Goal: Transaction & Acquisition: Purchase product/service

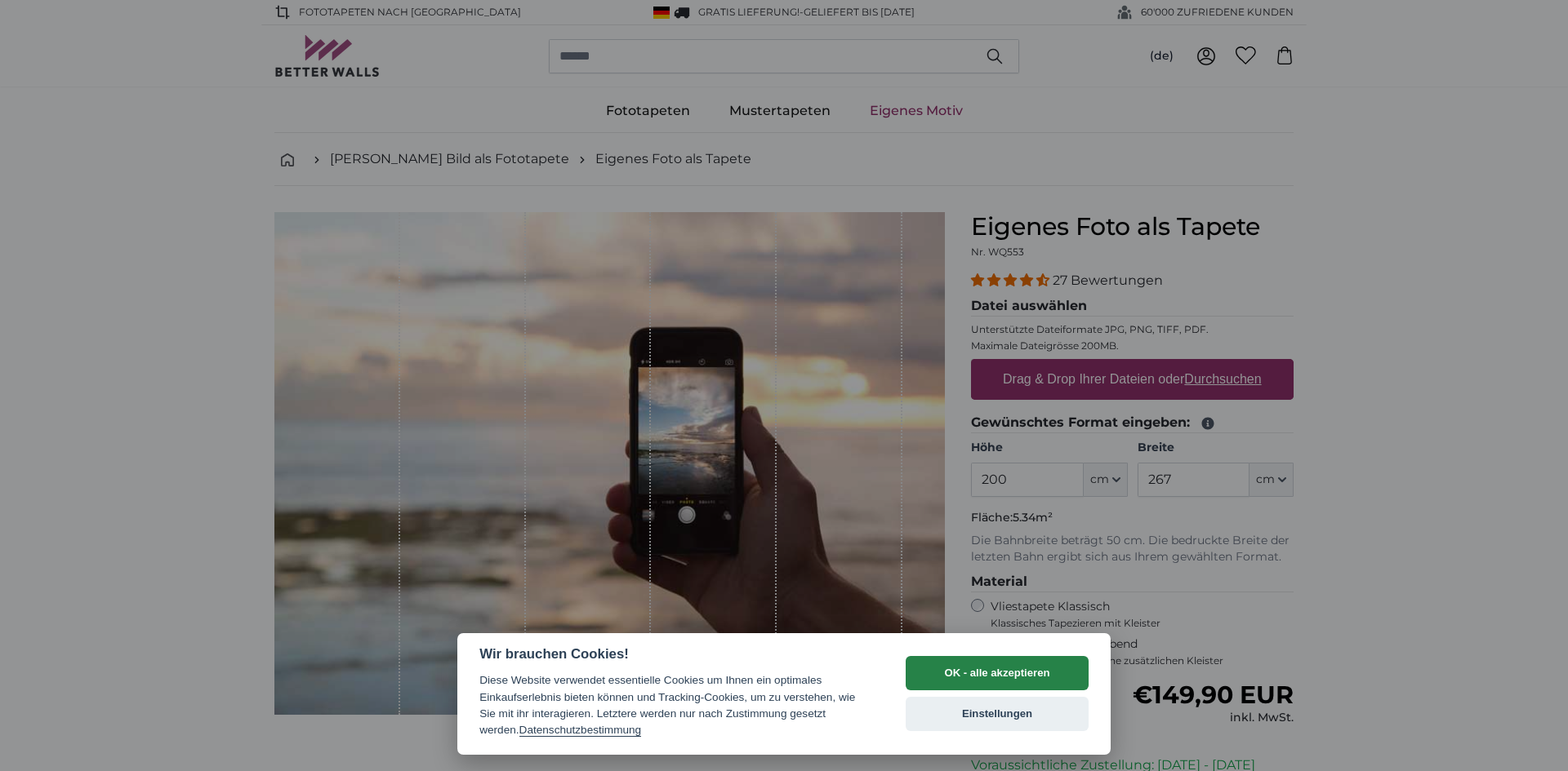
click at [1008, 668] on button "OK - alle akzeptieren" at bounding box center [997, 672] width 183 height 34
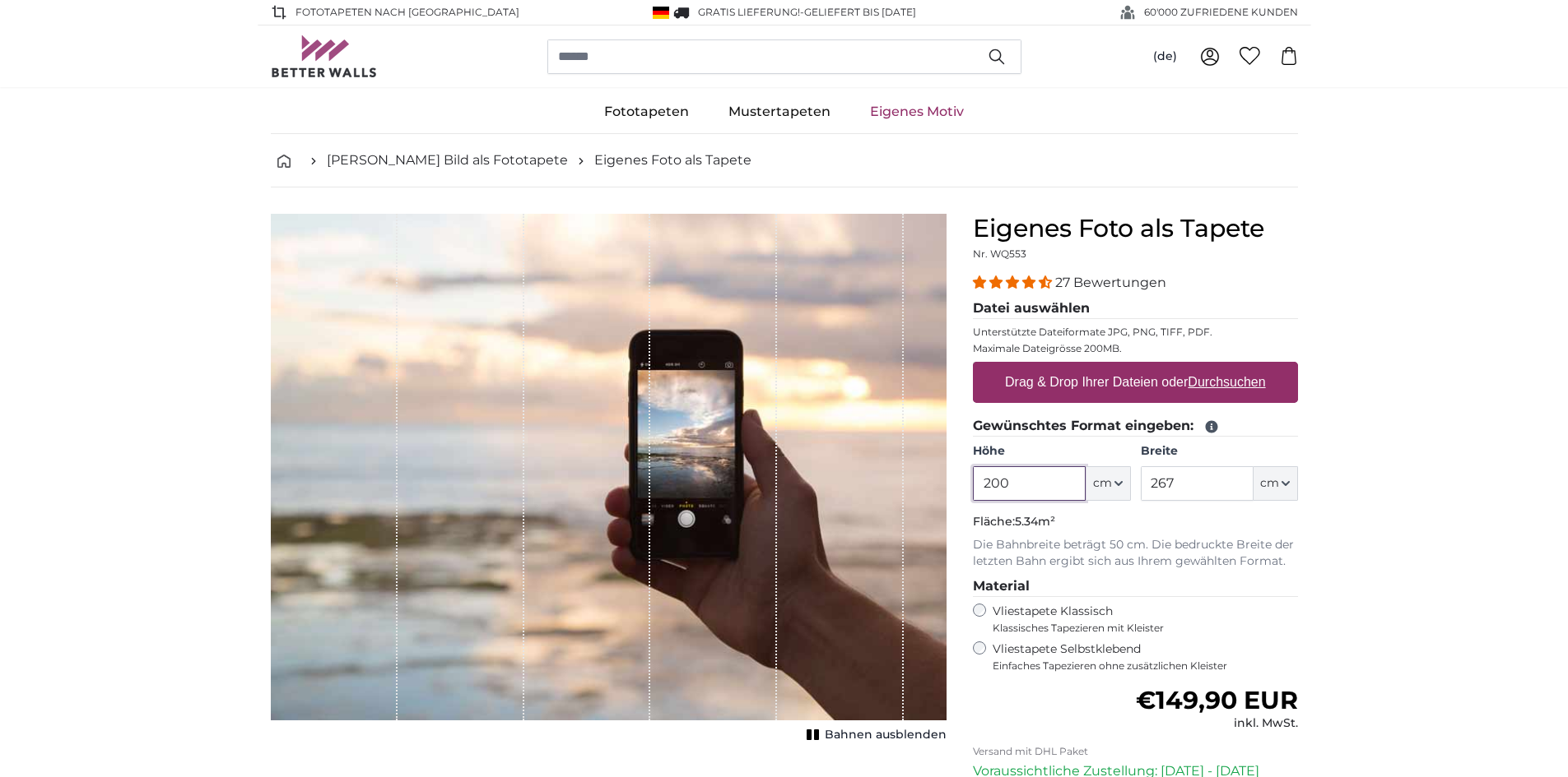
click at [1053, 484] on input "200" at bounding box center [1029, 483] width 113 height 34
drag, startPoint x: 1025, startPoint y: 488, endPoint x: 693, endPoint y: 491, distance: 332.0
click at [693, 491] on product-detail "Abbrechen Bild zuschneiden Bahnen ausblenden Eigenes Foto als Tapete Nr. WQ553 …" at bounding box center [784, 570] width 1054 height 767
type input "640"
drag, startPoint x: 1202, startPoint y: 482, endPoint x: 1098, endPoint y: 482, distance: 104.0
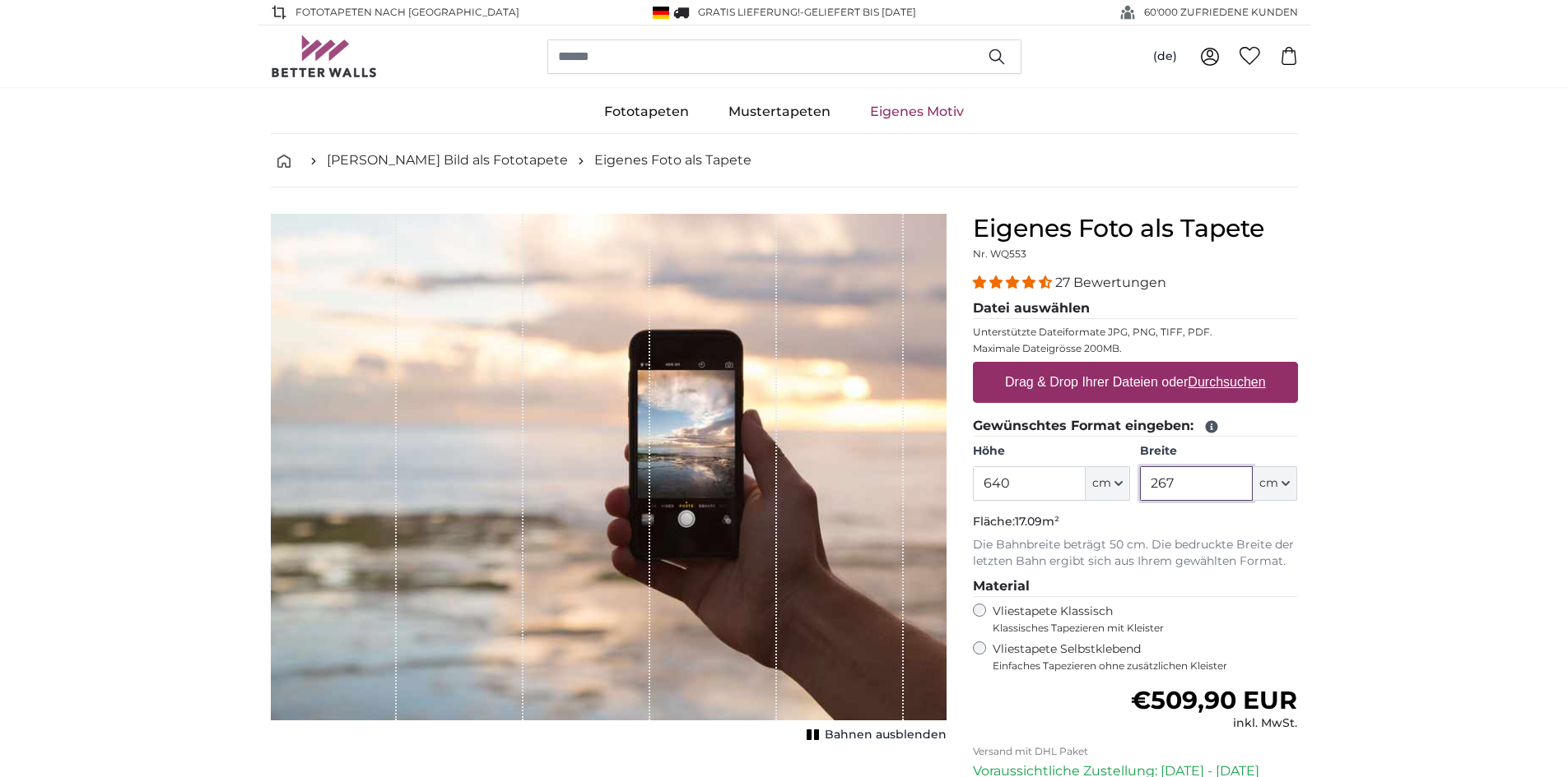
click at [1098, 482] on div "Höhe 640 ft cm Centimeter (cm) Inches (inch) Feet (ft. in.) Breite 267 ft cm Ce…" at bounding box center [1135, 472] width 325 height 58
type input "180"
click at [1076, 376] on label "Drag & Drop Ihrer Dateien oder Durchsuchen" at bounding box center [1135, 381] width 274 height 33
click at [1076, 367] on input "Drag & Drop Ihrer Dateien oder Durchsuchen" at bounding box center [1135, 365] width 325 height 5
type input "**********"
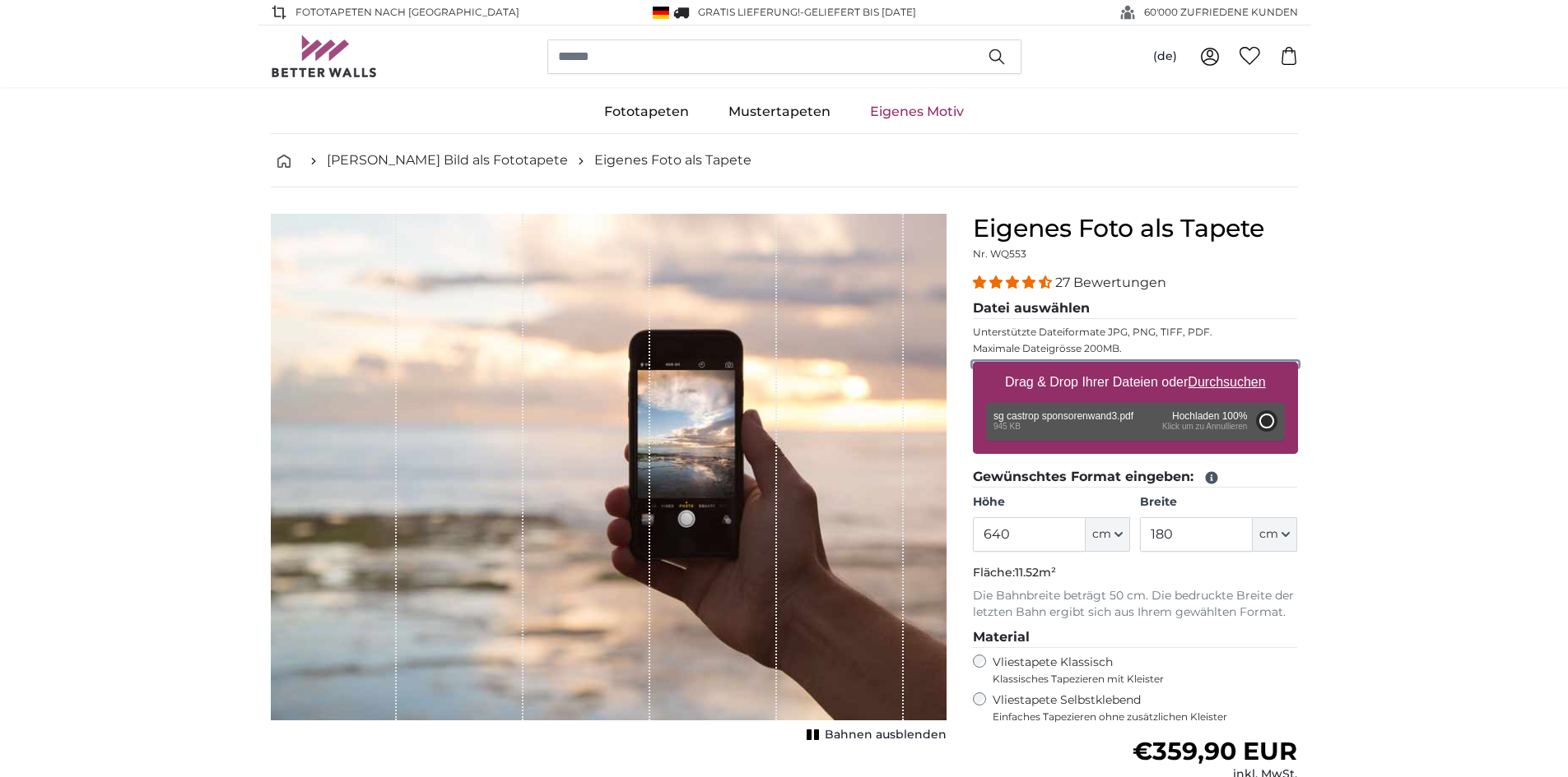
type input "200"
type input "142"
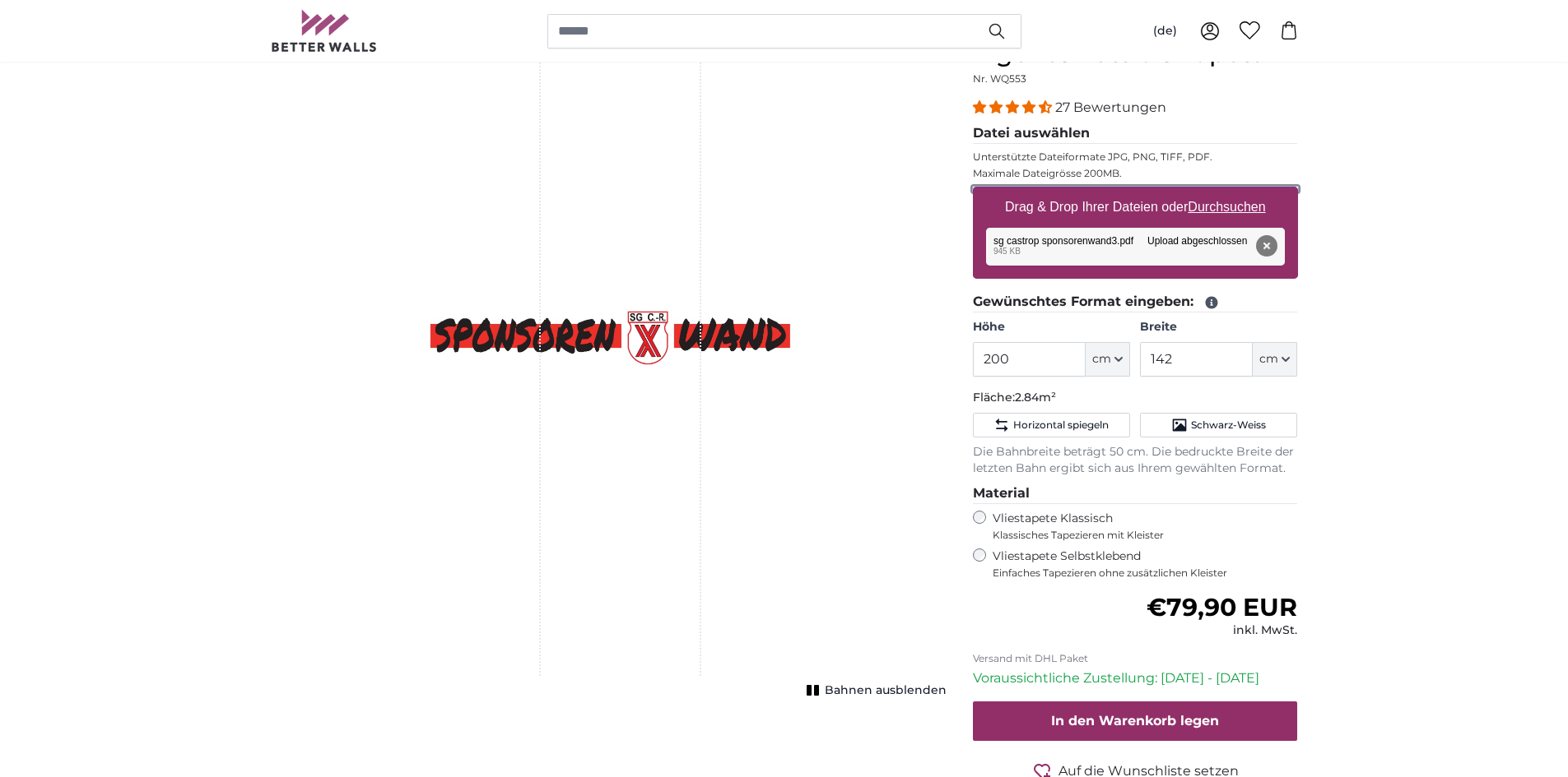
scroll to position [164, 0]
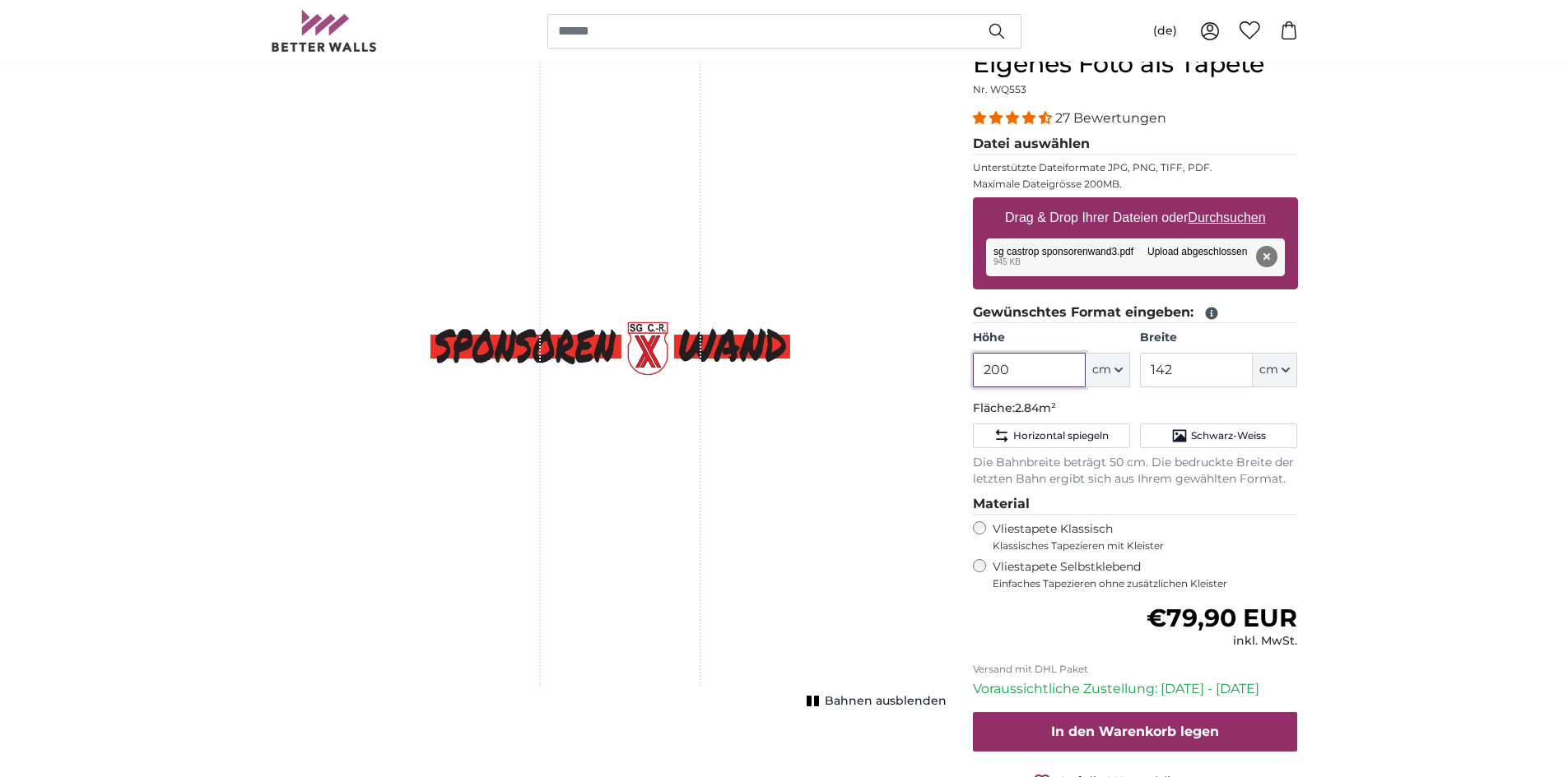
click at [1024, 358] on input "200" at bounding box center [1029, 370] width 113 height 34
drag, startPoint x: 1024, startPoint y: 358, endPoint x: 860, endPoint y: 357, distance: 164.0
click at [860, 357] on product-detail "Abbrechen Bild zuschneiden Bahnen ausblenden Eigenes Foto als Tapete Nr. WQ553 …" at bounding box center [784, 447] width 1054 height 850
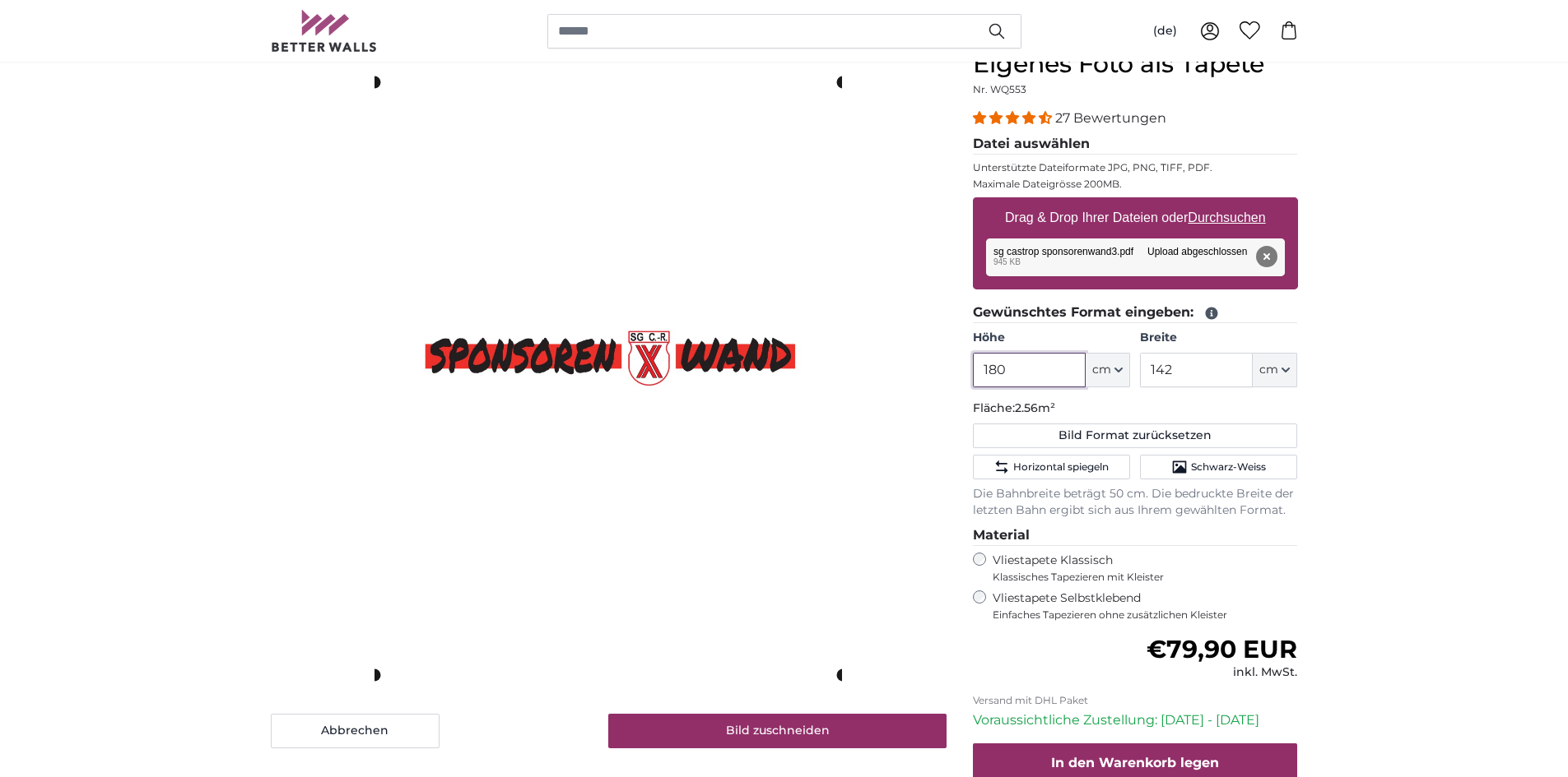
type input "180"
drag, startPoint x: 1187, startPoint y: 363, endPoint x: 1088, endPoint y: 388, distance: 102.1
click at [1088, 388] on div "Höhe 180 ft cm Centimeter (cm) Inches (inch) Feet (ft. in.) Breite 142 ft cm Ce…" at bounding box center [1135, 359] width 325 height 58
type input "64"
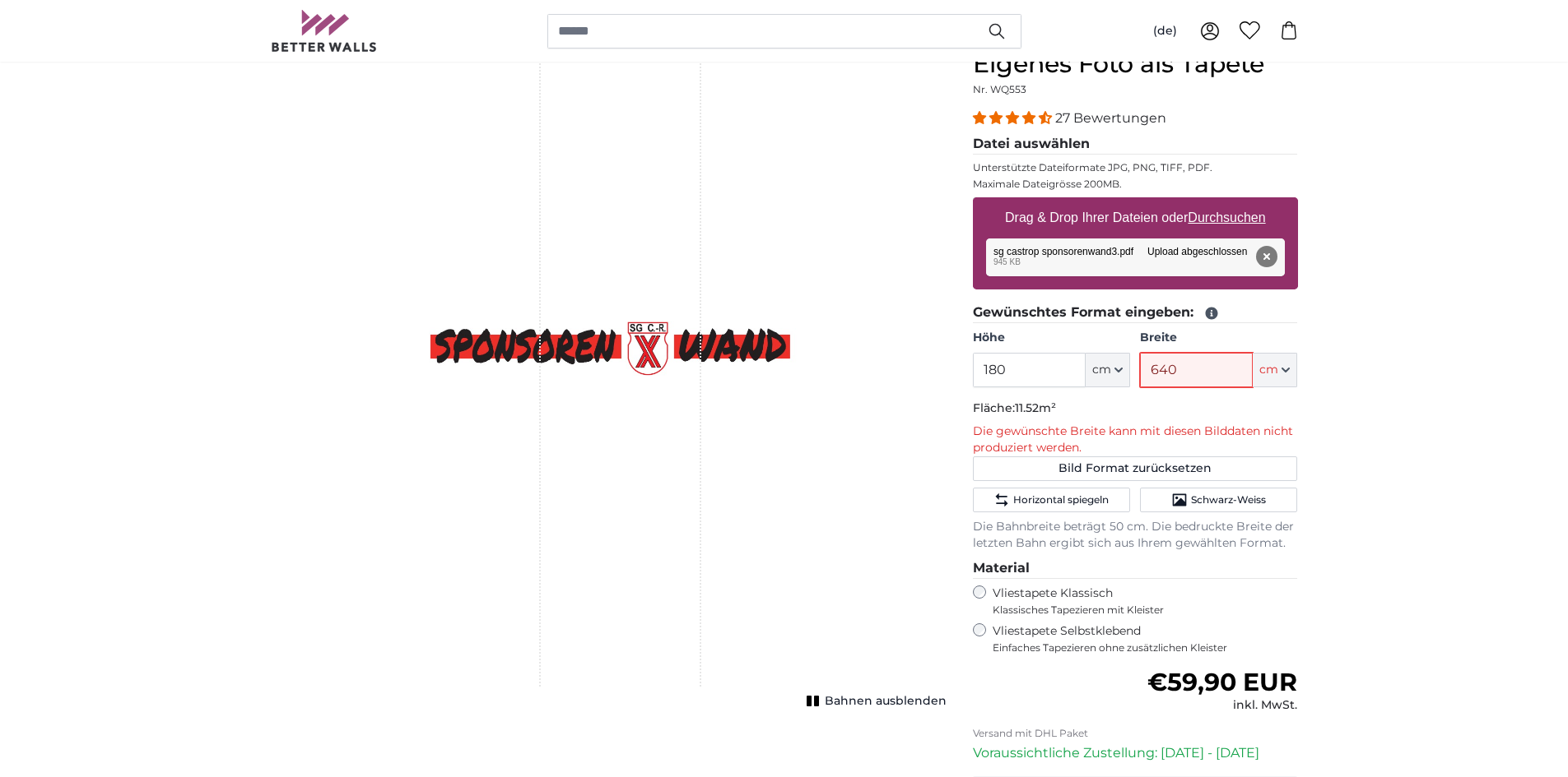
type input "640"
click at [1227, 373] on input "640" at bounding box center [1196, 370] width 113 height 34
click at [1070, 502] on span "Horizontal spiegeln" at bounding box center [1061, 500] width 96 height 13
click at [1097, 503] on span "Horizontal spiegeln" at bounding box center [1061, 500] width 96 height 13
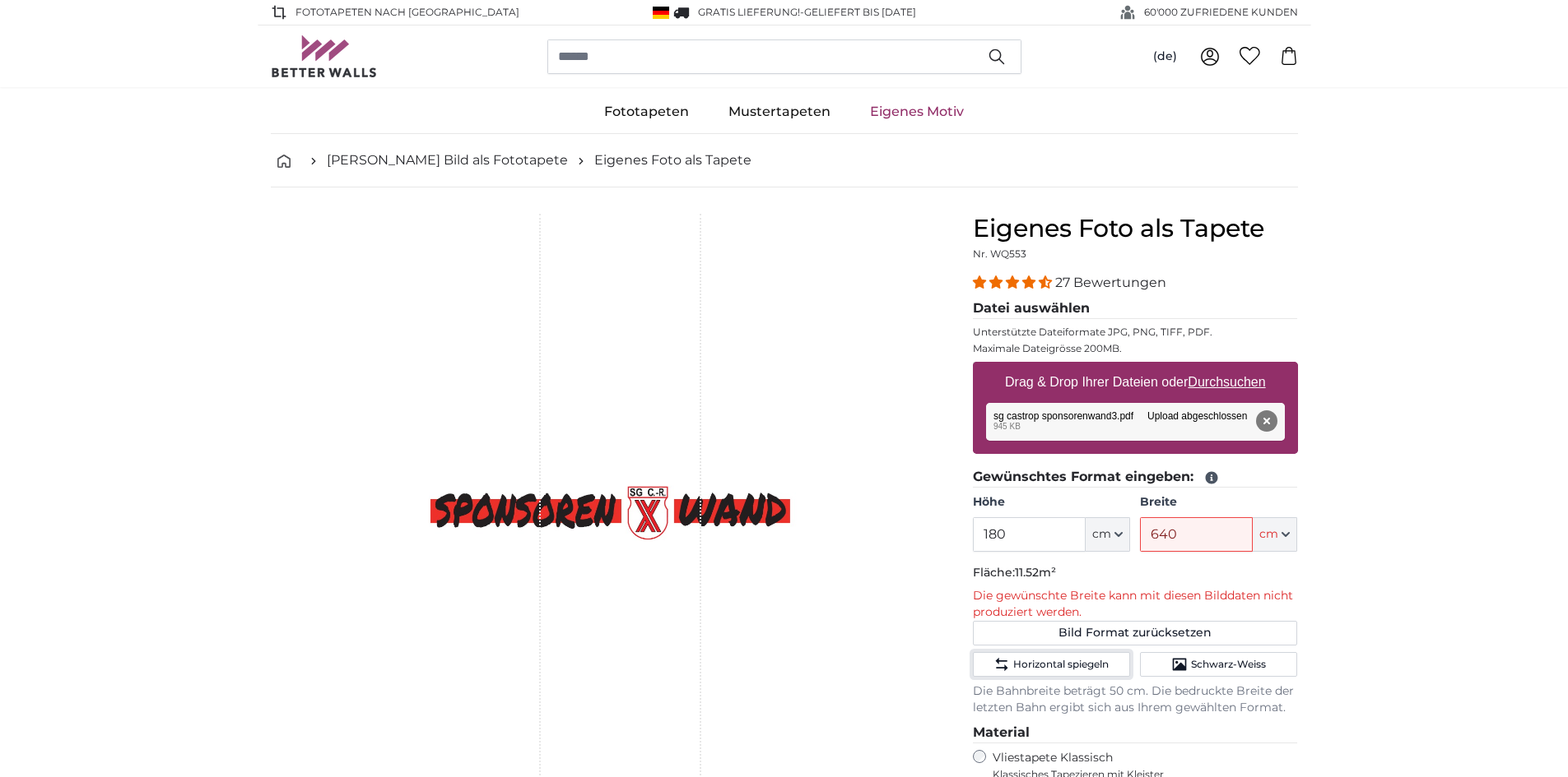
scroll to position [164, 0]
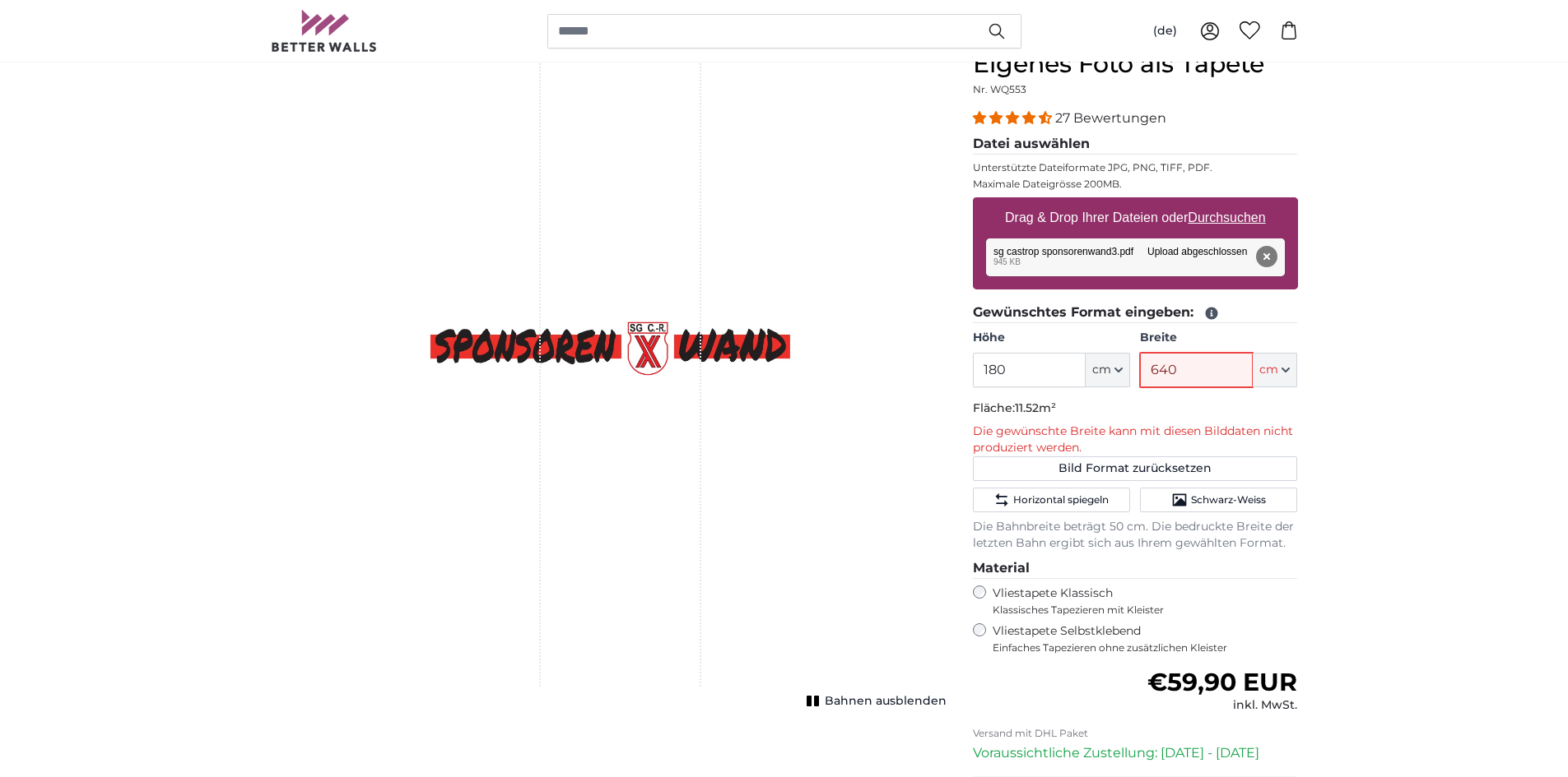
drag, startPoint x: 1236, startPoint y: 378, endPoint x: 1074, endPoint y: 391, distance: 162.5
click at [1074, 391] on fieldset "Gewünschtes Format eingeben: Höhe 180 ft cm Centimeter (cm) Inches (inch) Feet …" at bounding box center [1135, 427] width 325 height 250
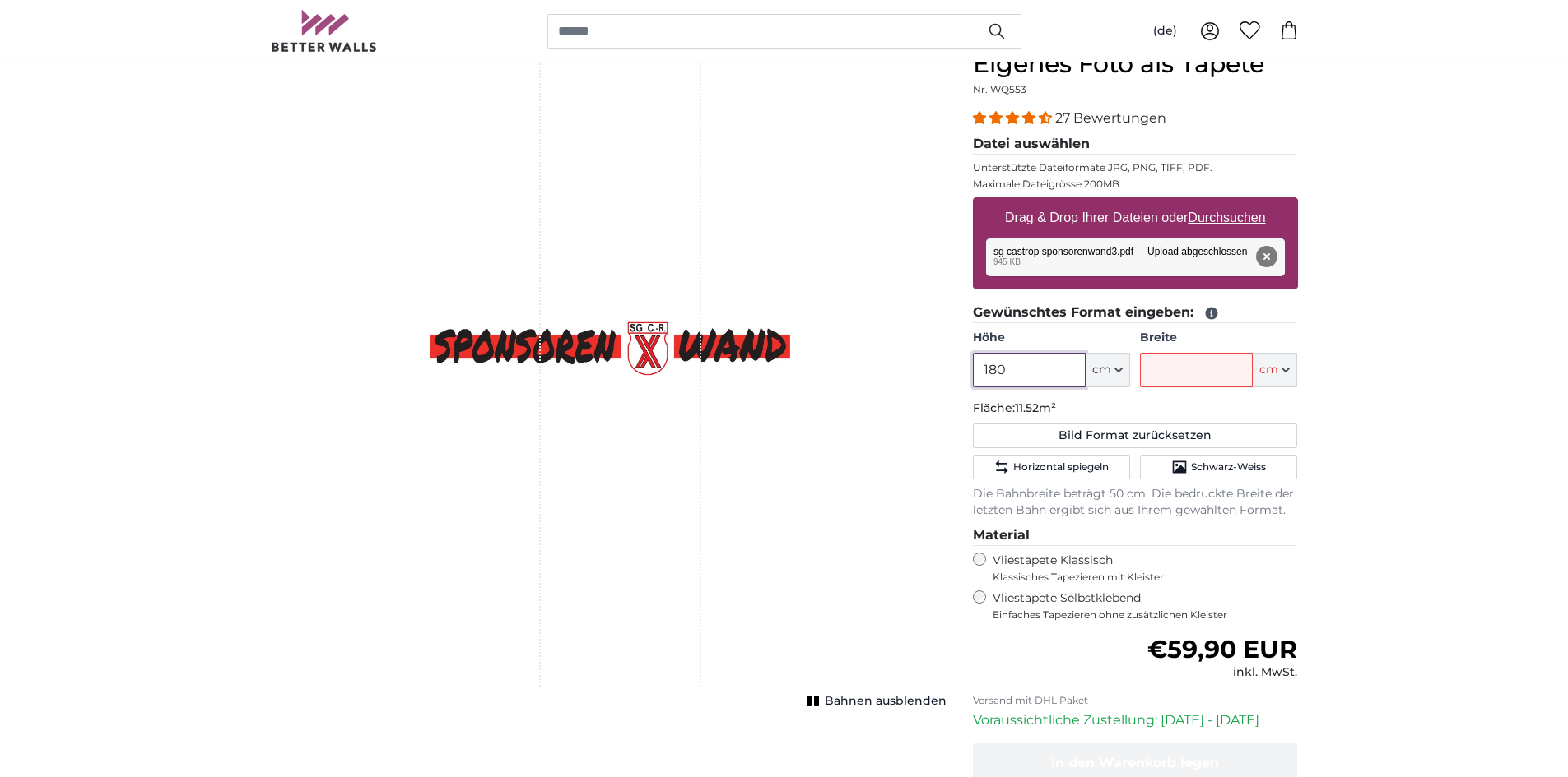
drag, startPoint x: 1013, startPoint y: 365, endPoint x: 896, endPoint y: 391, distance: 119.9
click at [896, 391] on product-detail "Abbrechen Bild zuschneiden Bahnen ausblenden Eigenes Foto als Tapete Nr. WQ553 …" at bounding box center [784, 463] width 1054 height 881
type input "640"
click at [1228, 366] on input "Breite" at bounding box center [1196, 370] width 113 height 34
type input "180"
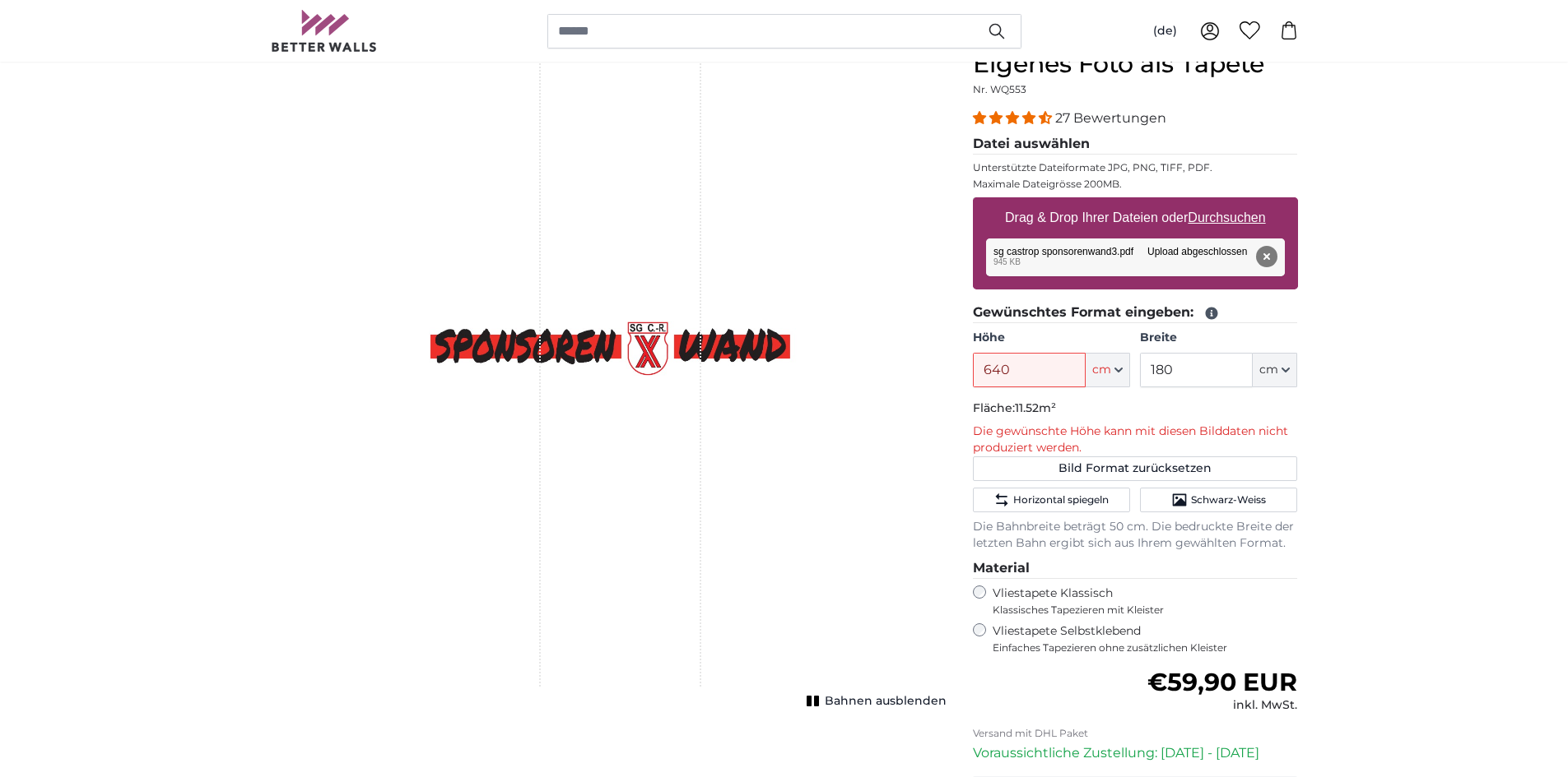
drag, startPoint x: 1039, startPoint y: 380, endPoint x: 905, endPoint y: 379, distance: 134.0
click at [905, 379] on product-detail "Abbrechen Bild zuschneiden Bahnen ausblenden Eigenes Foto als Tapete Nr. WQ553 …" at bounding box center [784, 480] width 1054 height 914
click at [1127, 534] on p "Die Bahnbreite beträgt 50 cm. Die bedruckte Breite der letzten Bahn ergibt sich…" at bounding box center [1135, 535] width 325 height 33
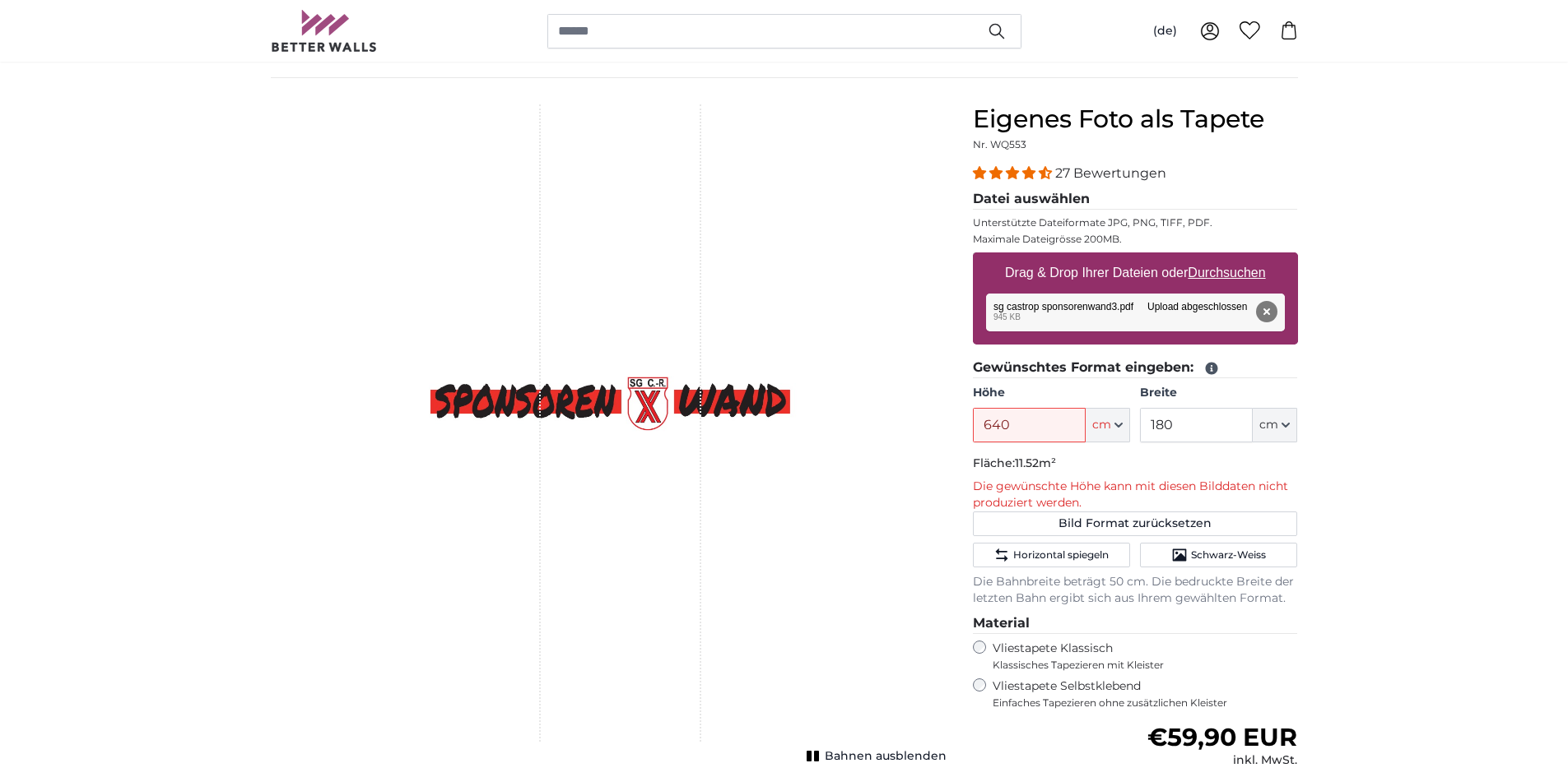
scroll to position [0, 0]
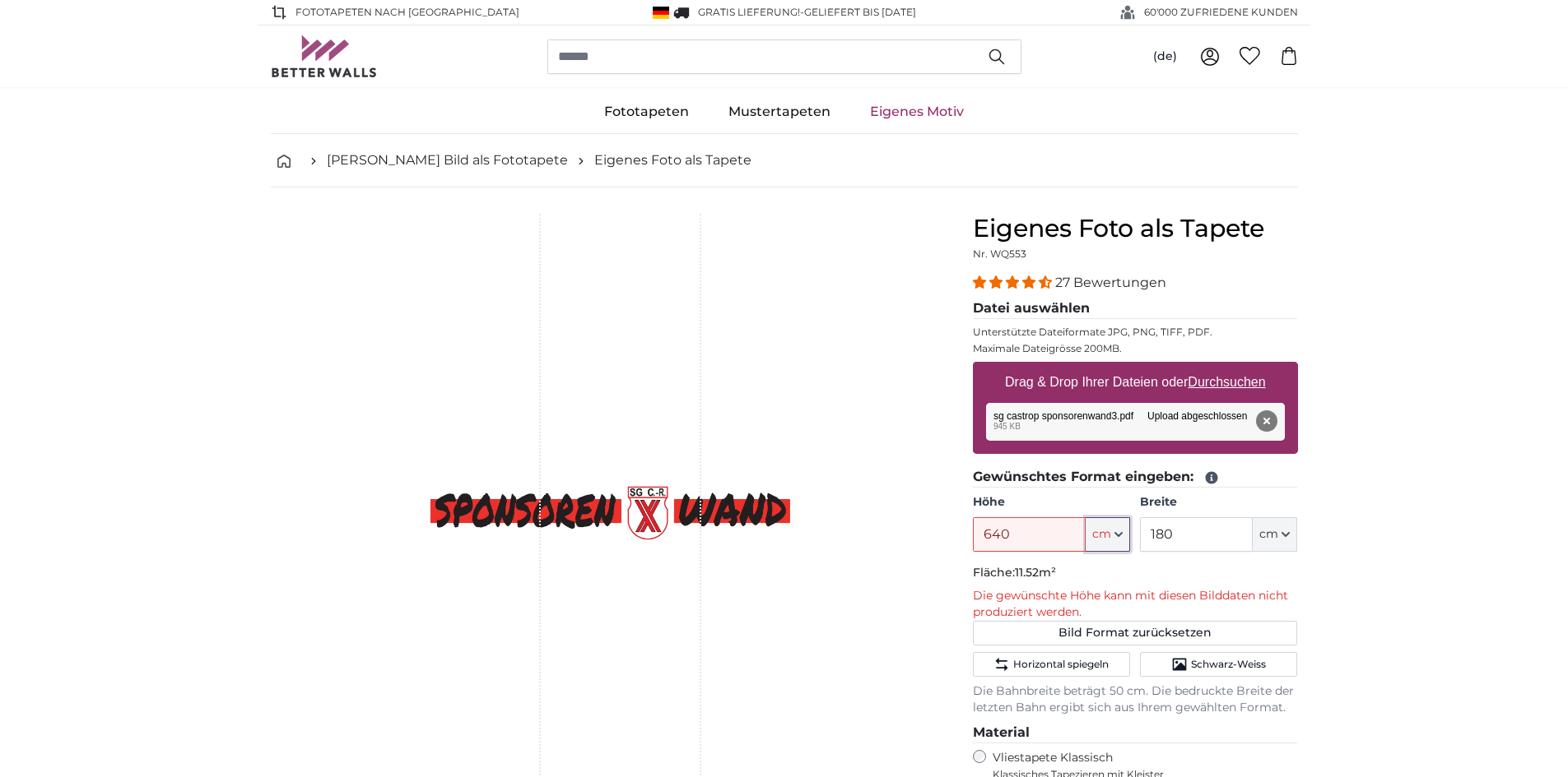
click at [1111, 532] on span "cm" at bounding box center [1102, 534] width 19 height 17
click at [1083, 534] on input "640" at bounding box center [1029, 534] width 113 height 34
drag, startPoint x: 1056, startPoint y: 534, endPoint x: 591, endPoint y: 535, distance: 465.0
click at [591, 535] on product-detail "Abbrechen Bild zuschneiden Bahnen ausblenden Eigenes Foto als Tapete Nr. WQ553 …" at bounding box center [784, 644] width 1054 height 914
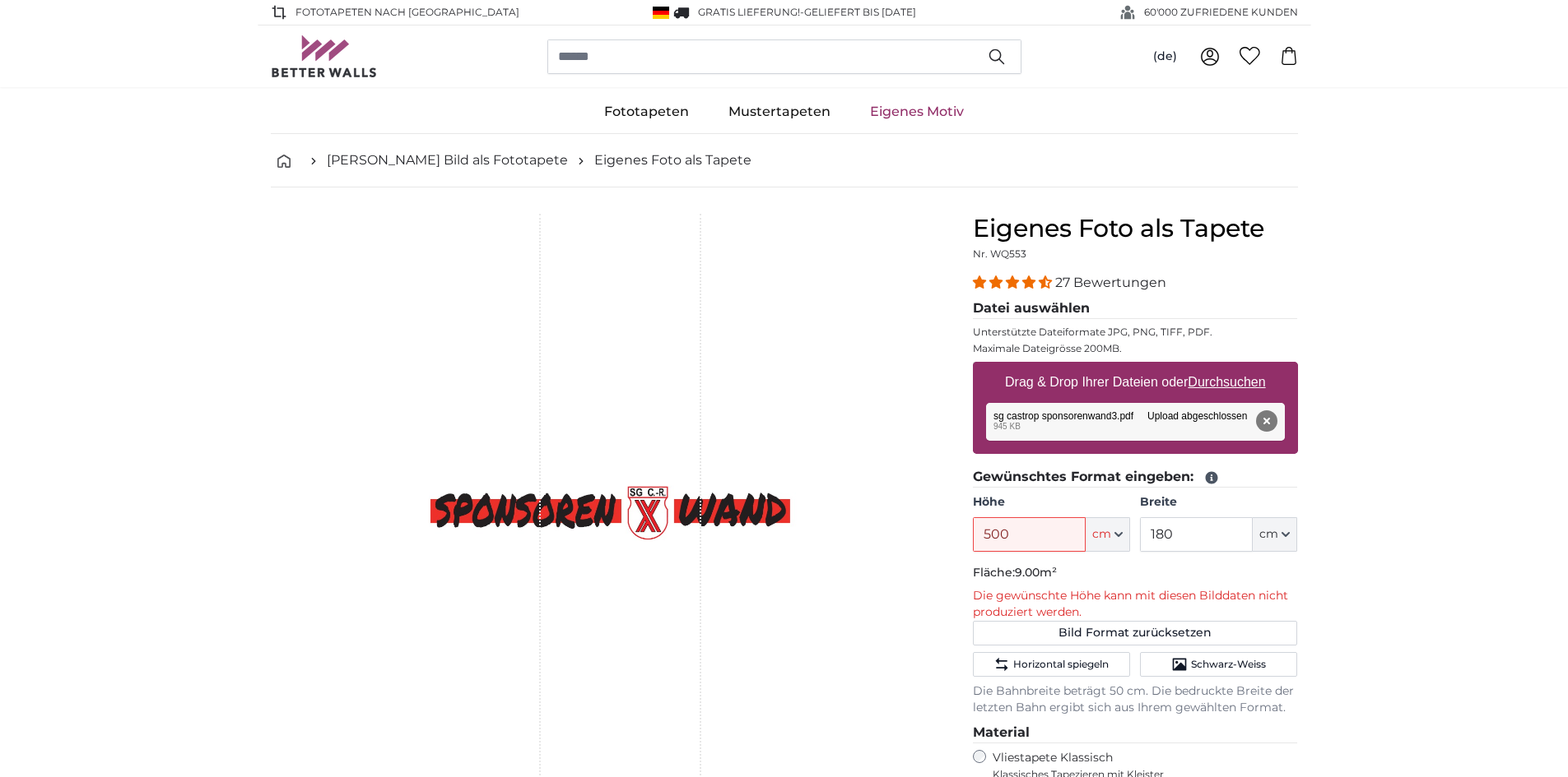
click at [1310, 589] on div "Eigenes Foto als Tapete Nr. WQ553 27 Bewertungen Datei auswählen Unterstützte D…" at bounding box center [1135, 657] width 352 height 888
click at [1229, 538] on input "180" at bounding box center [1196, 534] width 113 height 34
drag, startPoint x: 1224, startPoint y: 538, endPoint x: 1127, endPoint y: 538, distance: 97.0
click at [1127, 538] on div "Höhe 500 ft cm Centimeter (cm) Inches (inch) Feet (ft. in.) Breite 180 ft cm Ce…" at bounding box center [1135, 523] width 325 height 58
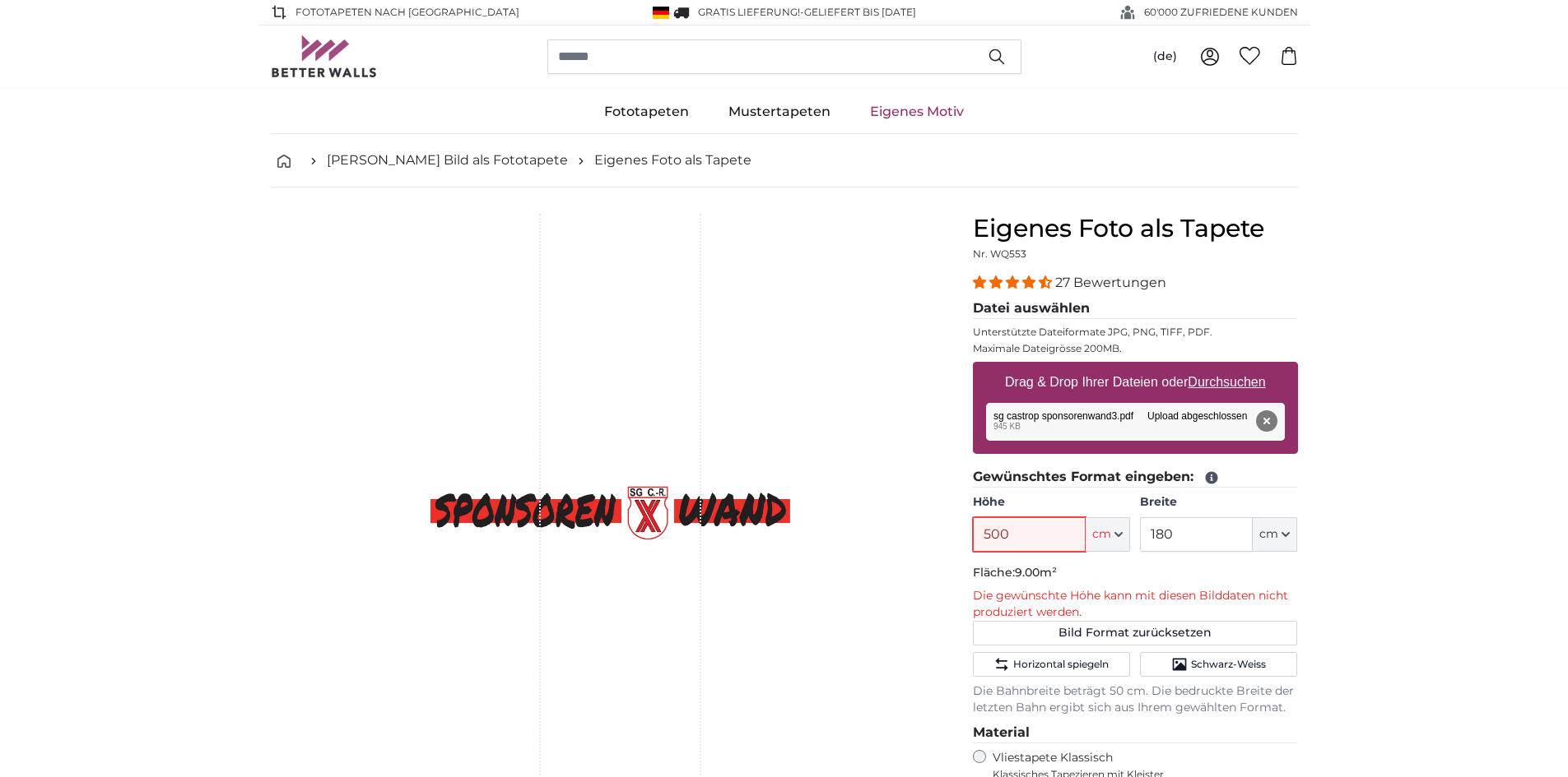
drag, startPoint x: 1083, startPoint y: 531, endPoint x: 744, endPoint y: 554, distance: 339.8
click at [744, 554] on product-detail "Abbrechen Bild zuschneiden Bahnen ausblenden Eigenes Foto als Tapete Nr. WQ553 …" at bounding box center [784, 644] width 1054 height 914
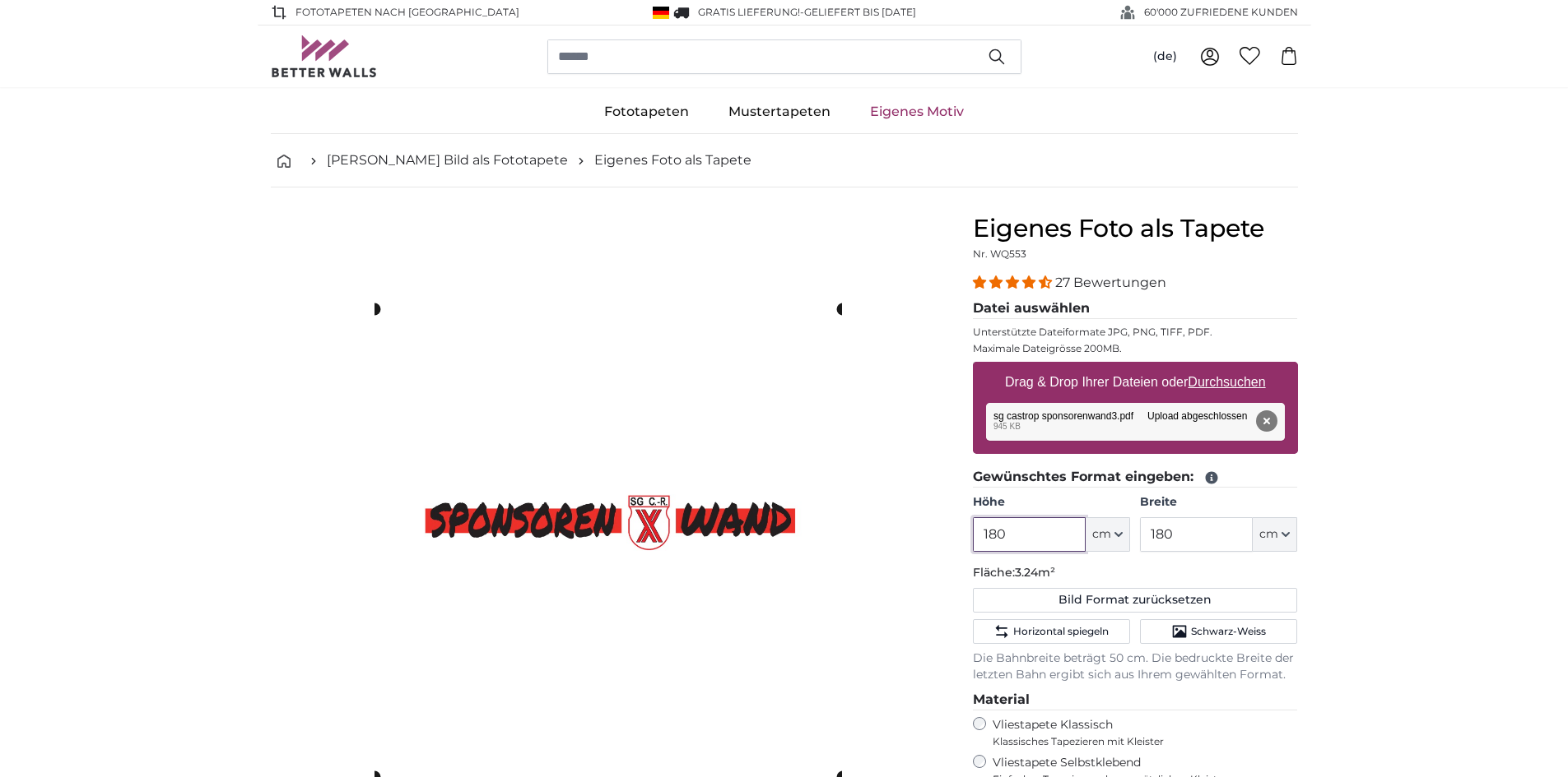
type input "180"
click at [1200, 520] on input "180" at bounding box center [1196, 534] width 113 height 34
type input "1"
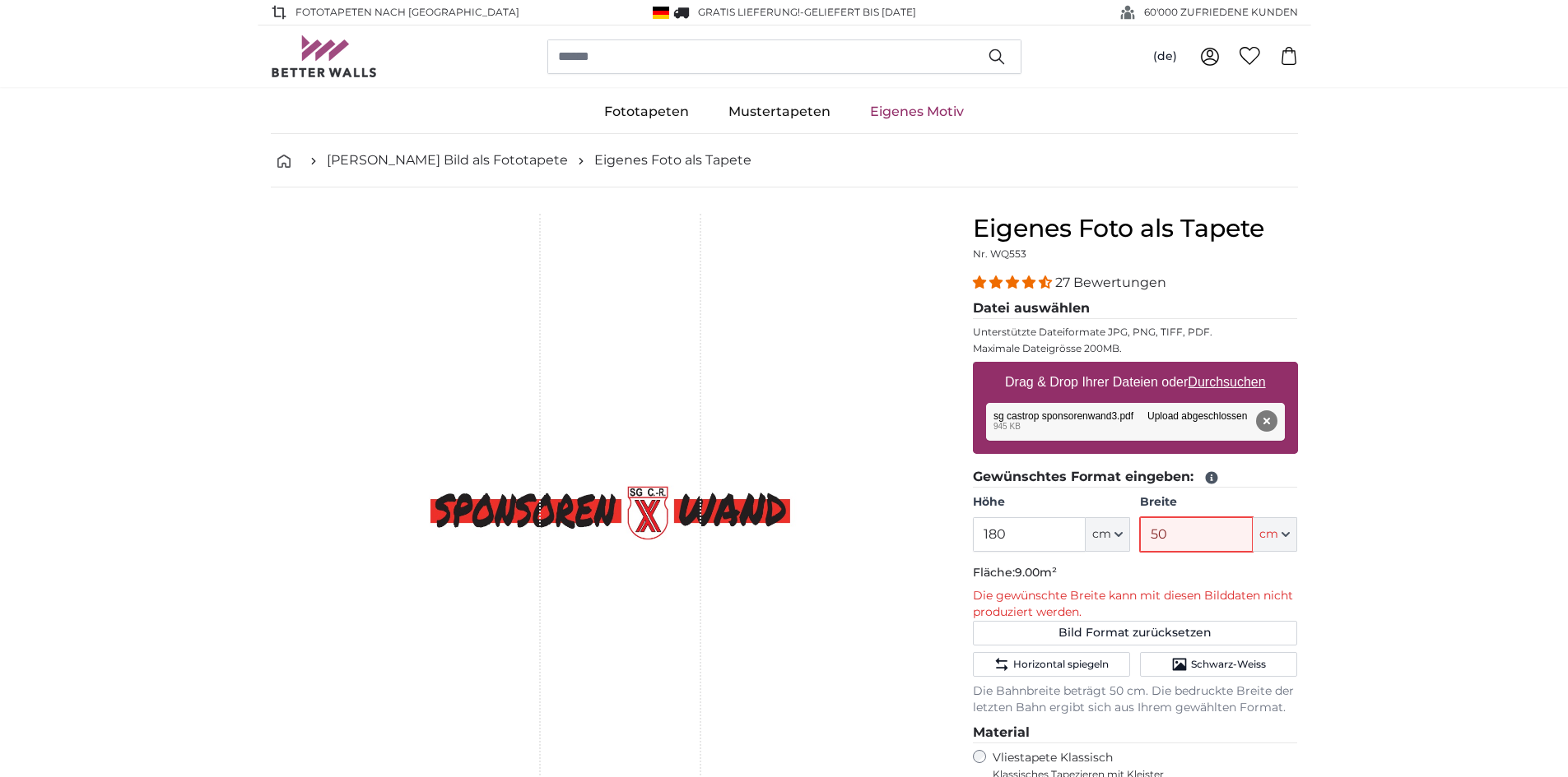
type input "5"
type input "4"
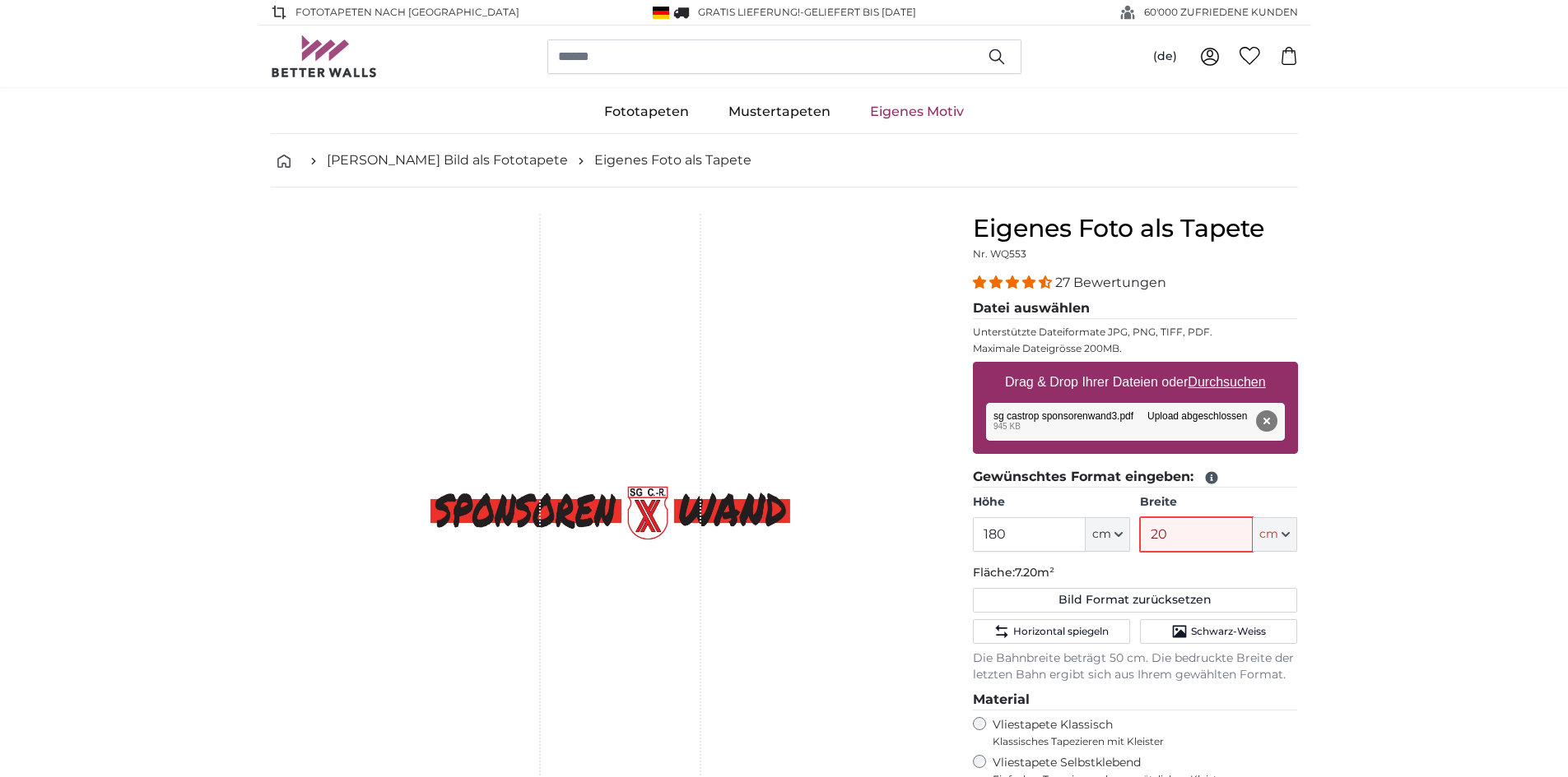
type input "200"
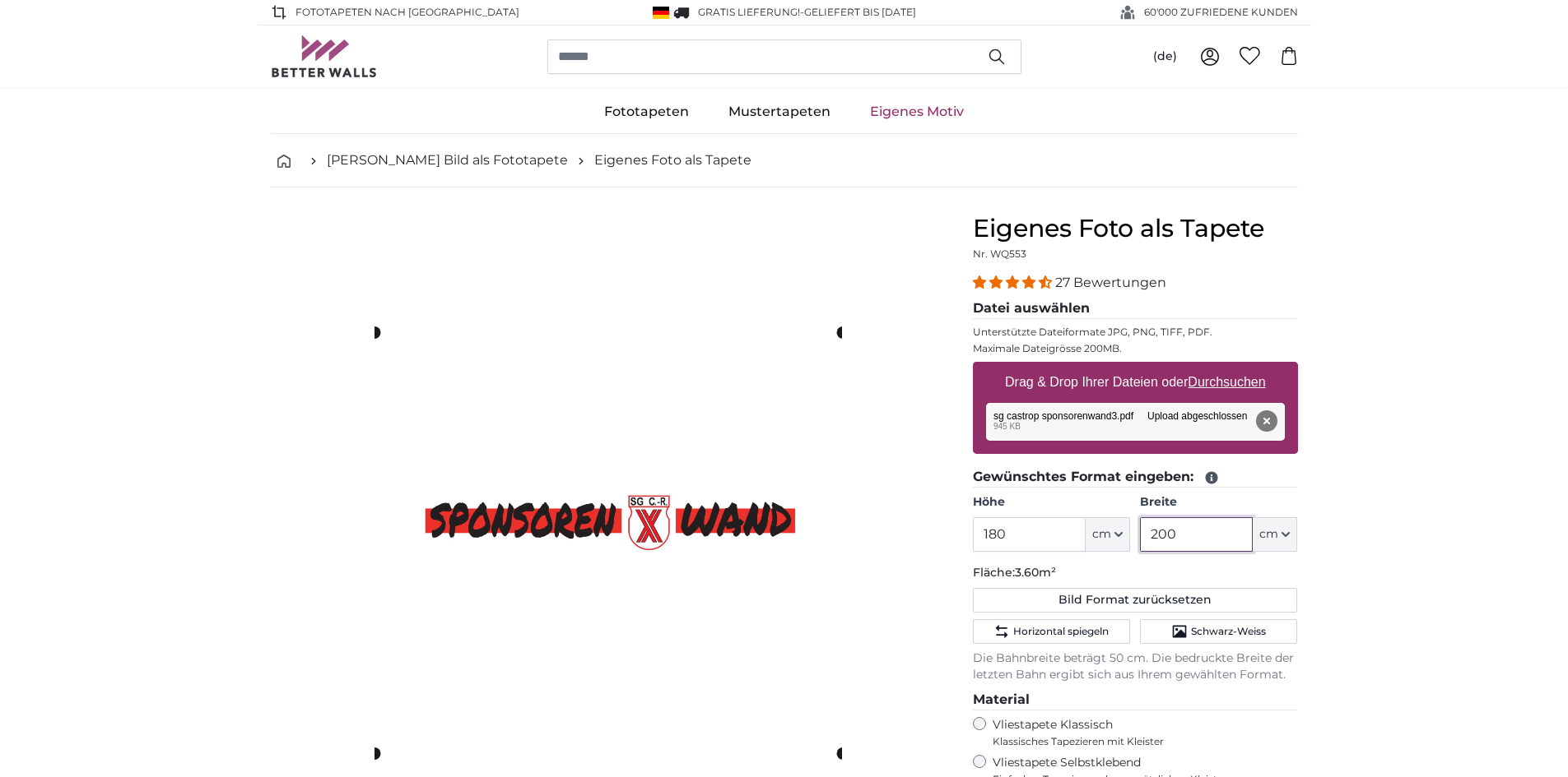
drag, startPoint x: 1232, startPoint y: 543, endPoint x: 991, endPoint y: 543, distance: 241.0
click at [991, 543] on div "Höhe 180 ft cm Centimeter (cm) Inches (inch) Feet (ft. in.) Breite 200 ft cm Ce…" at bounding box center [1135, 523] width 325 height 58
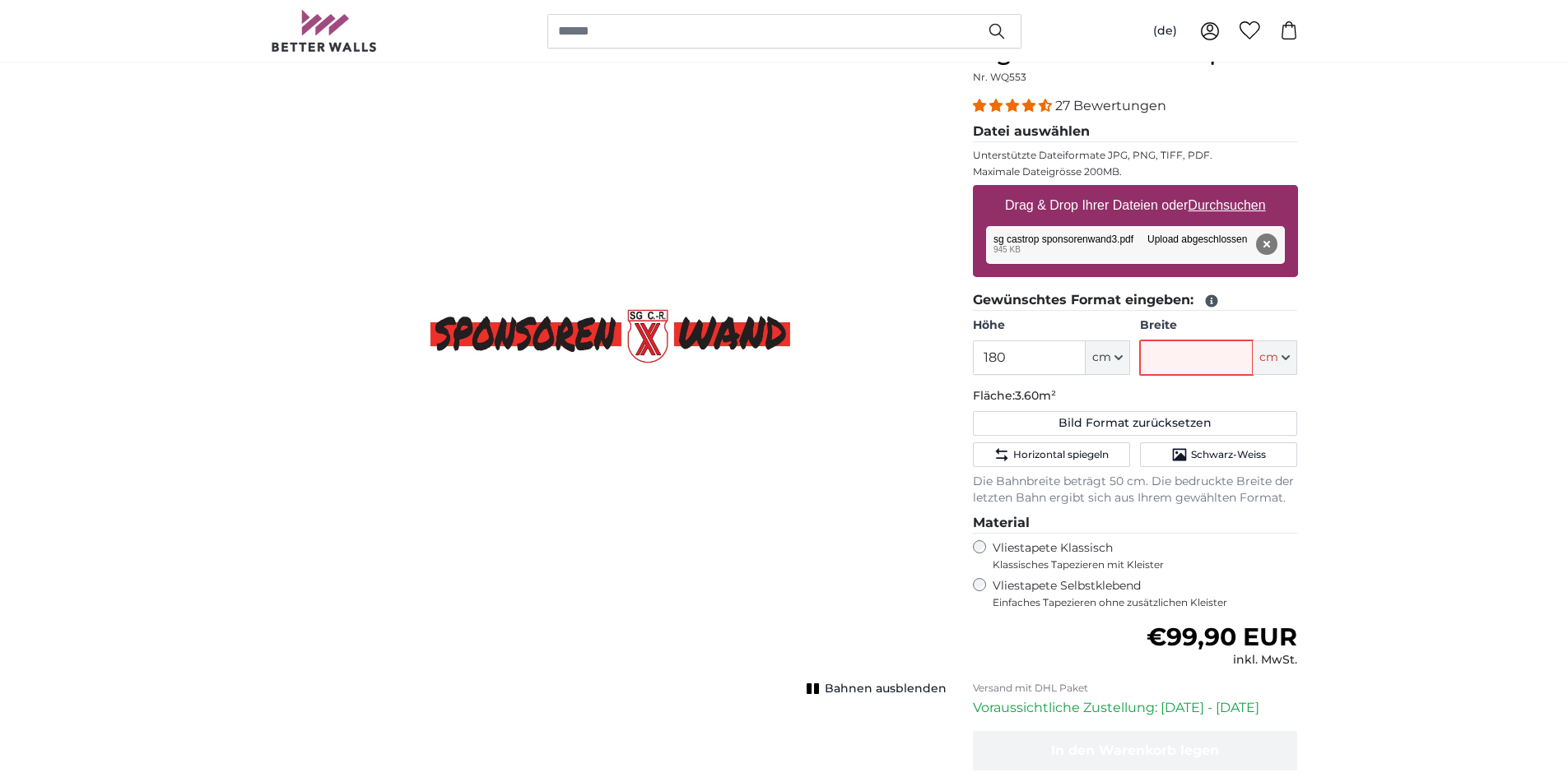
scroll to position [658, 0]
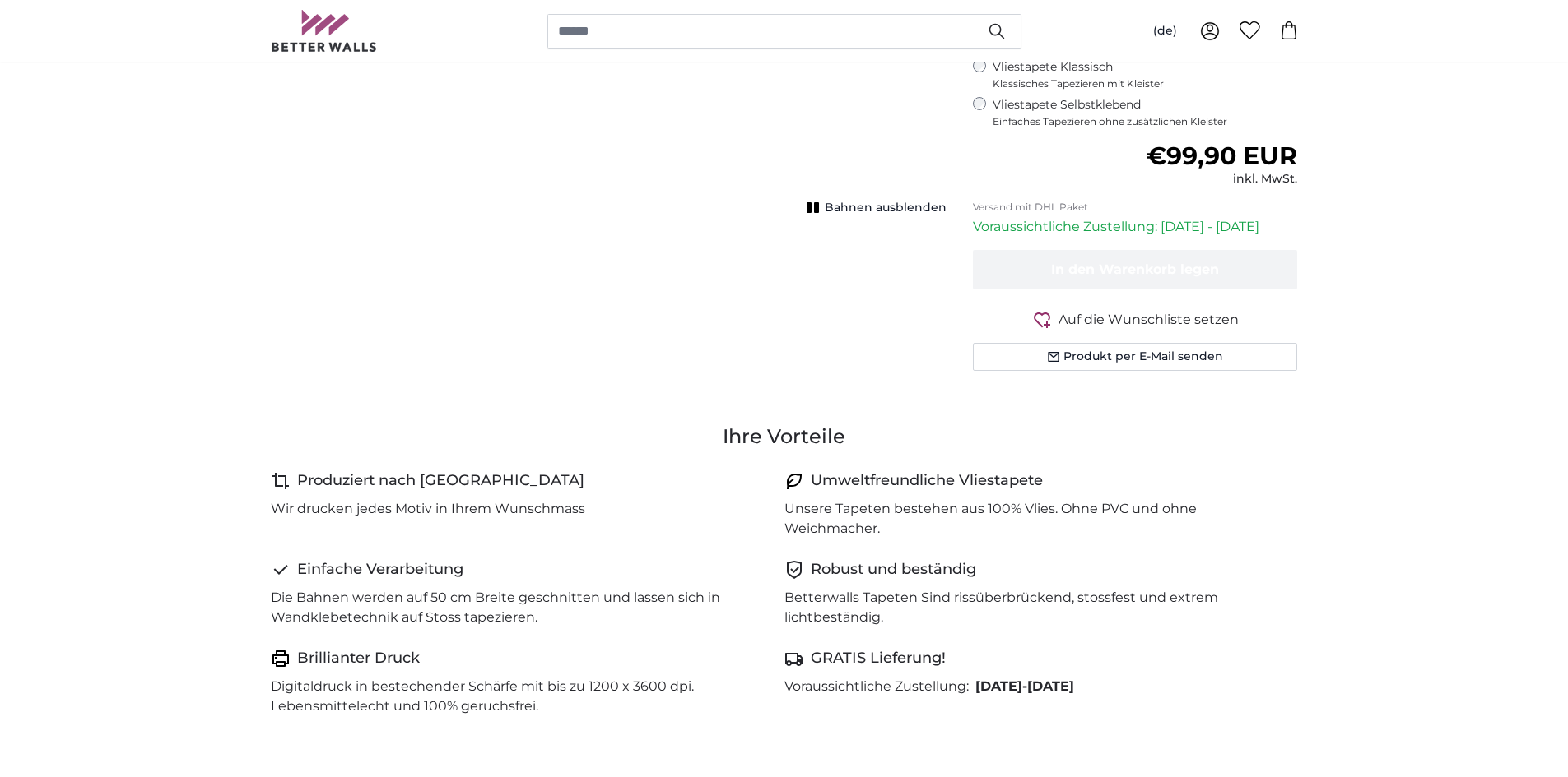
click at [819, 207] on rect "1 of 1" at bounding box center [817, 207] width 5 height 11
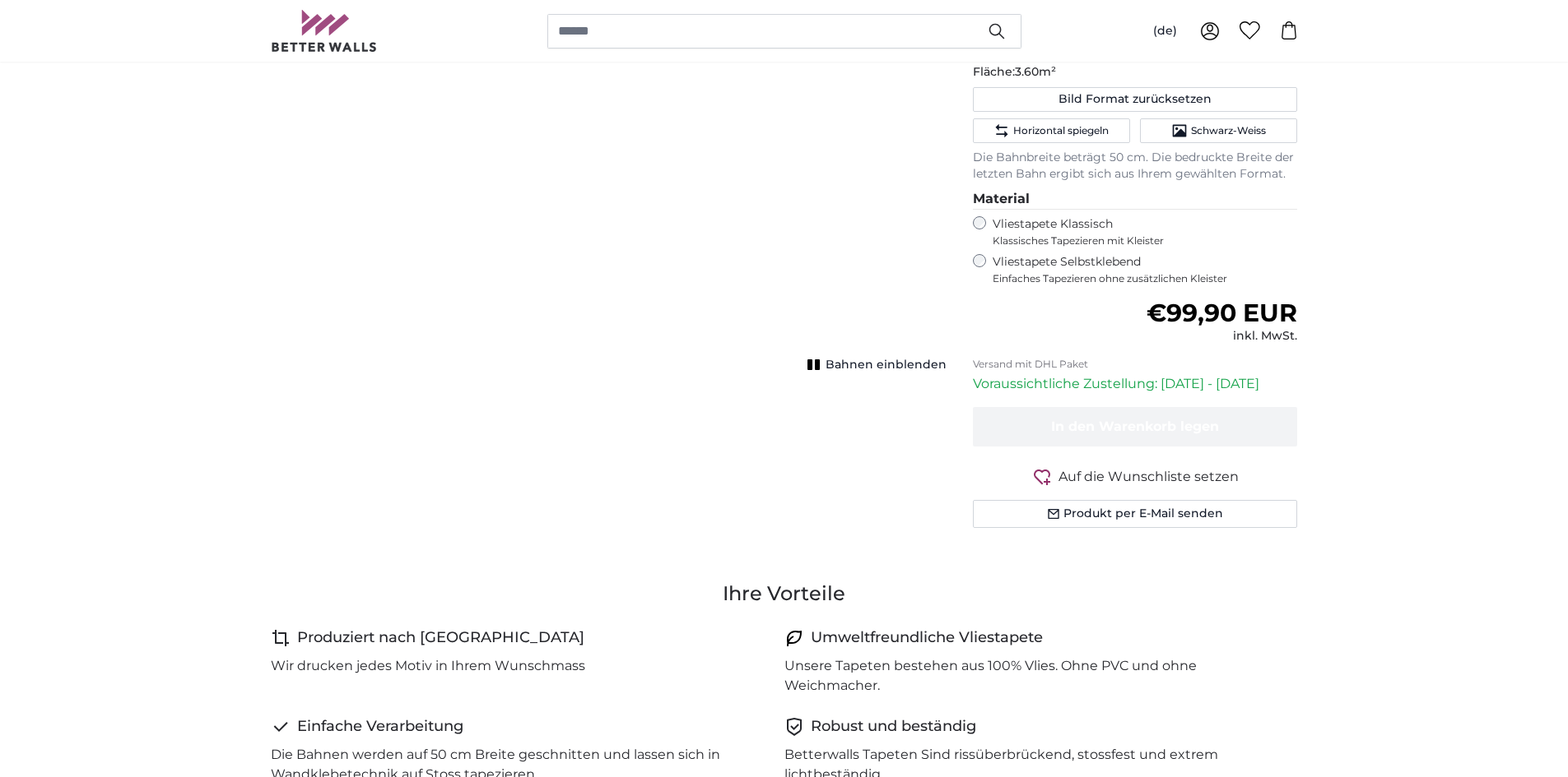
scroll to position [247, 0]
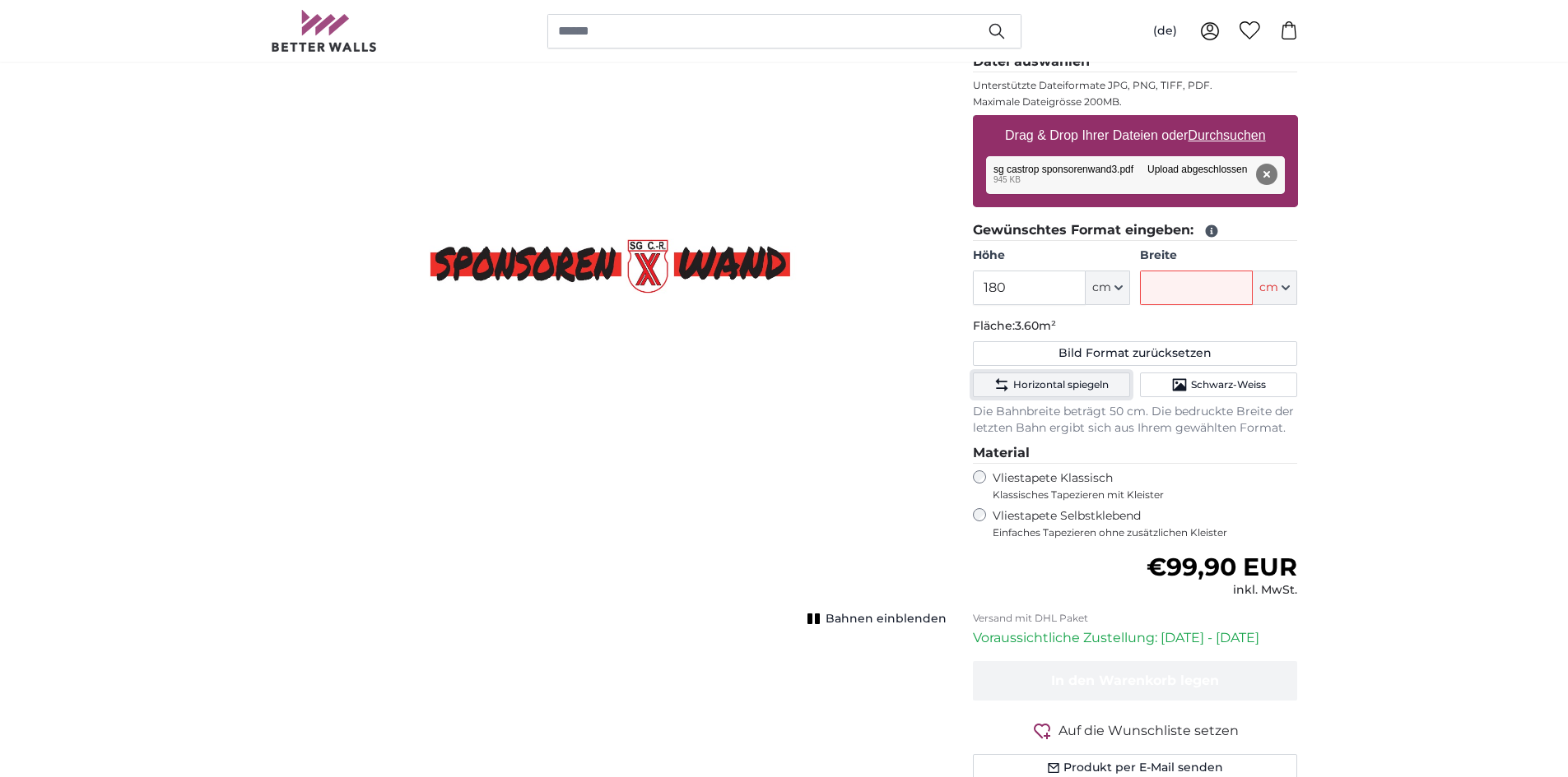
click at [1073, 390] on span "Horizontal spiegeln" at bounding box center [1061, 385] width 96 height 13
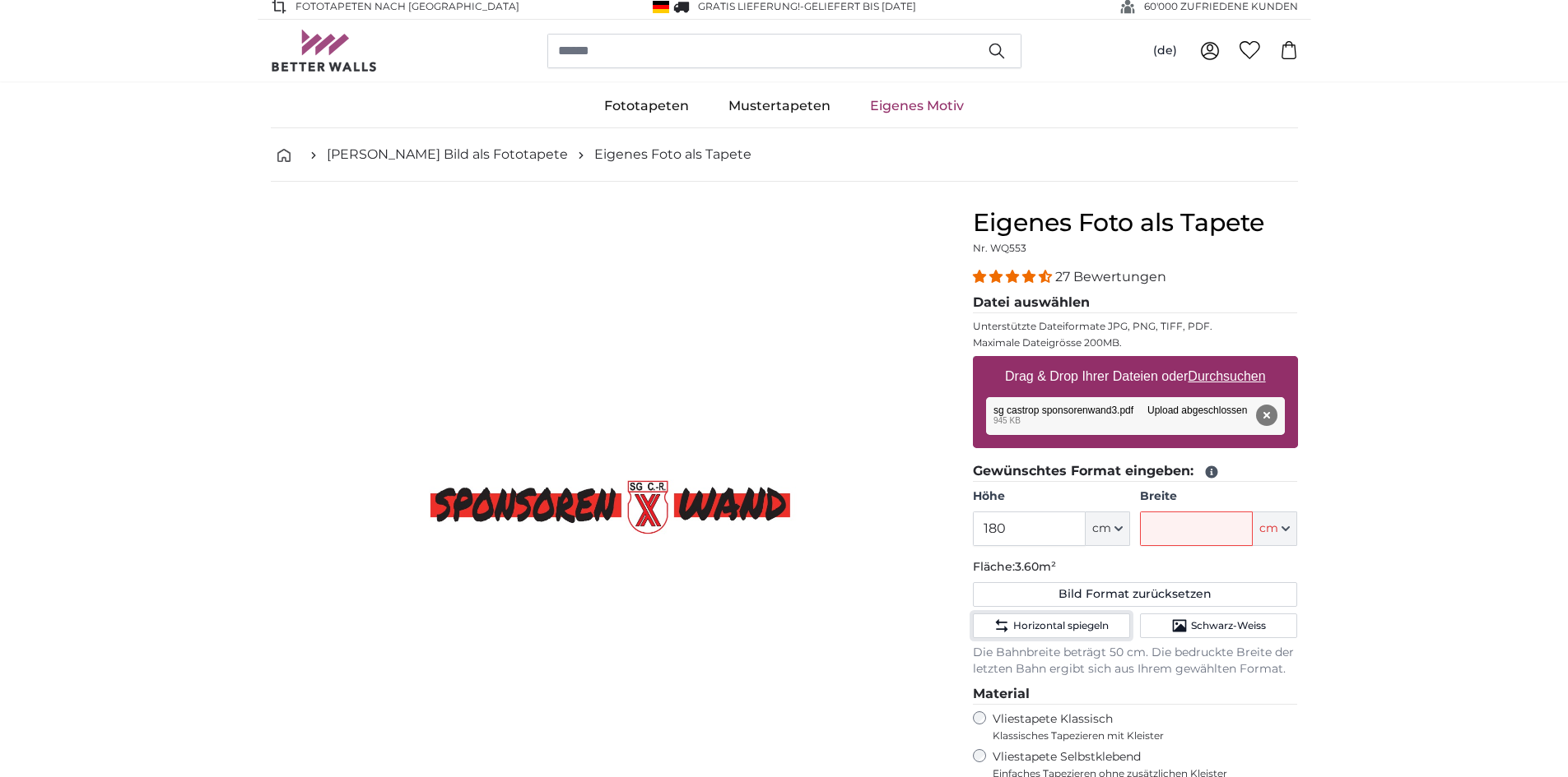
scroll to position [0, 0]
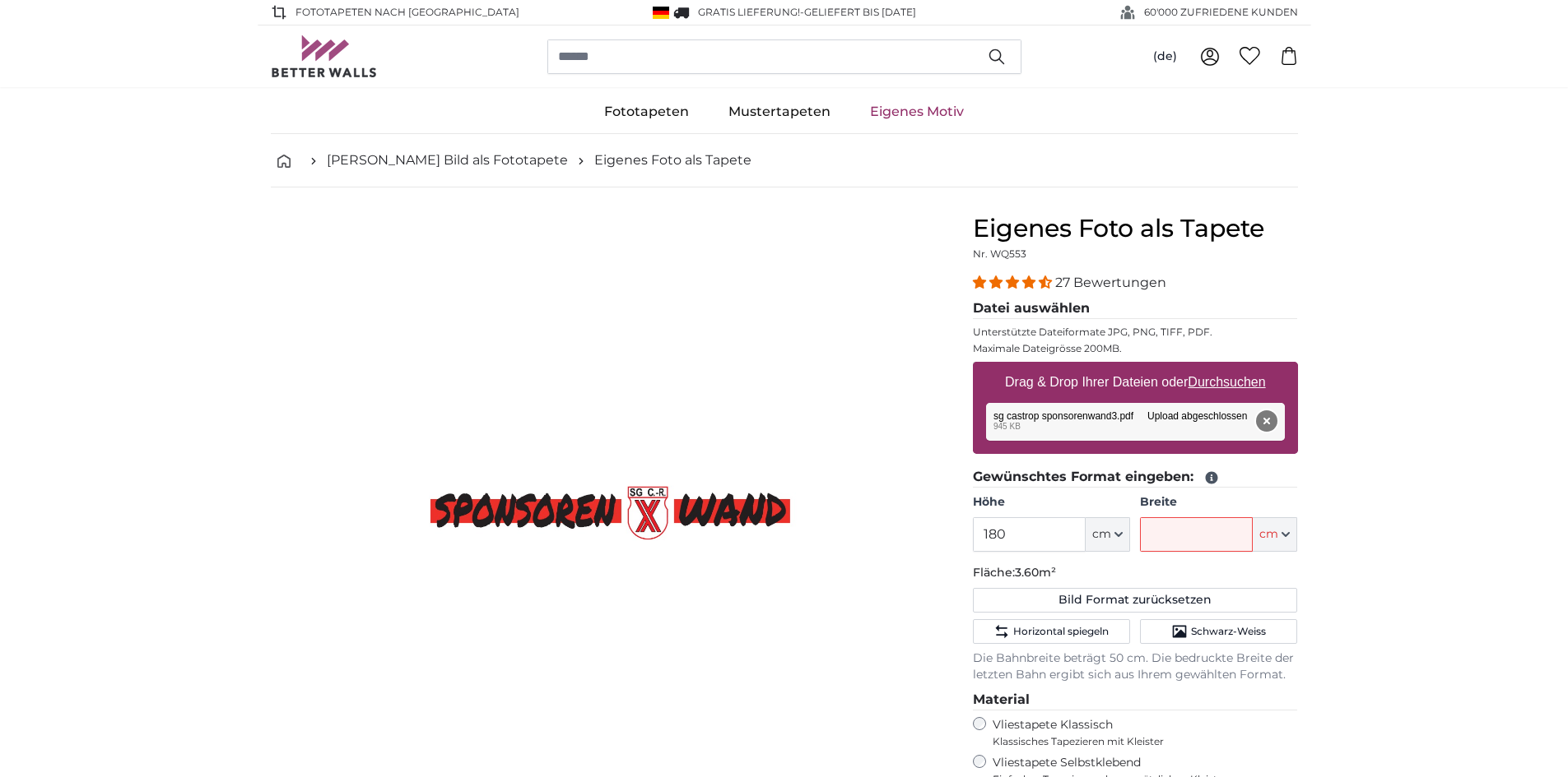
click at [1265, 418] on button "Entfernen" at bounding box center [1265, 421] width 21 height 21
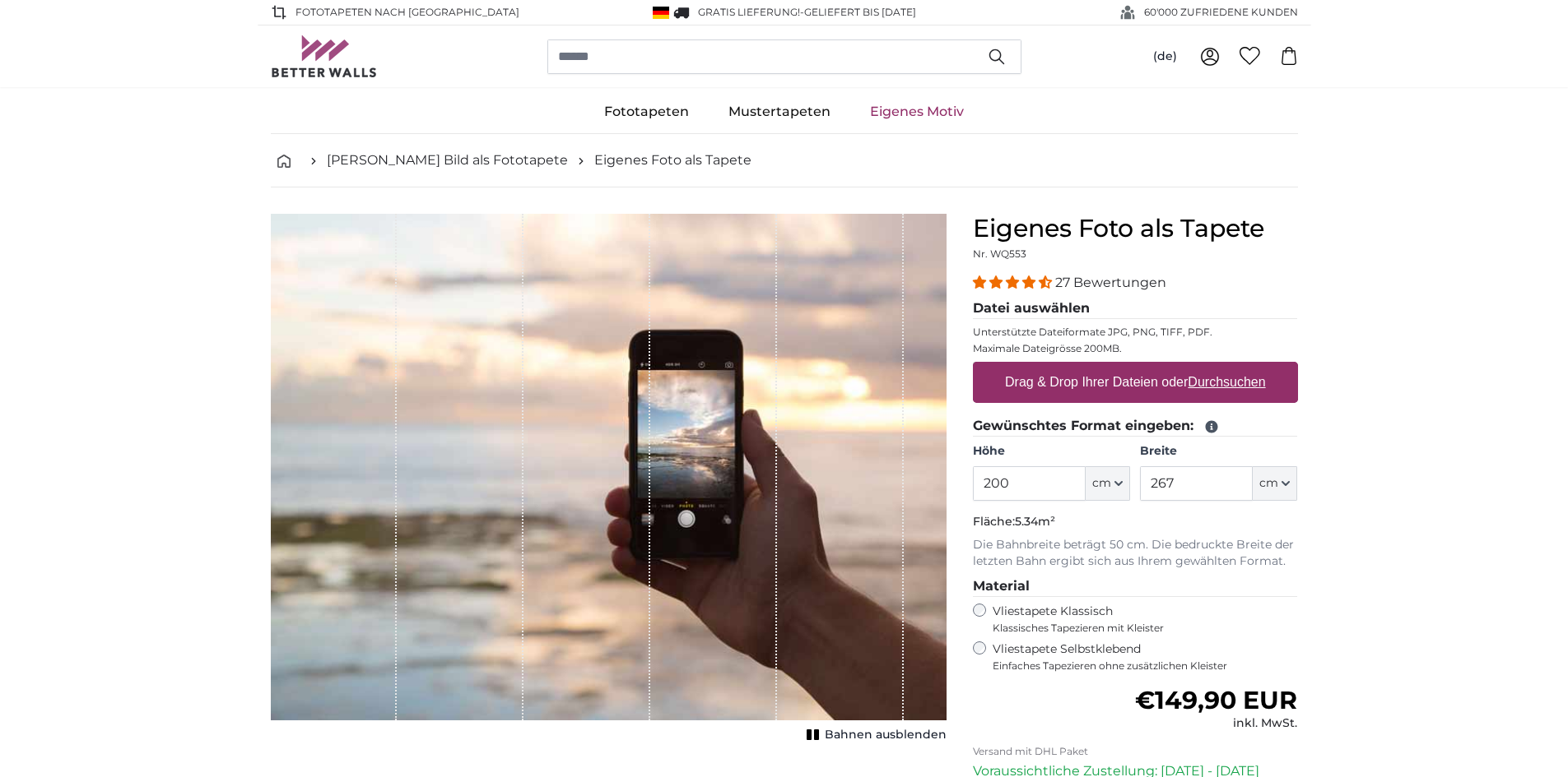
drag, startPoint x: 1051, startPoint y: 478, endPoint x: 825, endPoint y: 449, distance: 227.9
click at [825, 449] on product-detail "Abbrechen Bild zuschneiden Bahnen ausblenden Eigenes Foto als Tapete Nr. WQ553 …" at bounding box center [784, 570] width 1054 height 767
type input "180"
click at [1230, 492] on input "267" at bounding box center [1196, 483] width 113 height 34
type input "2"
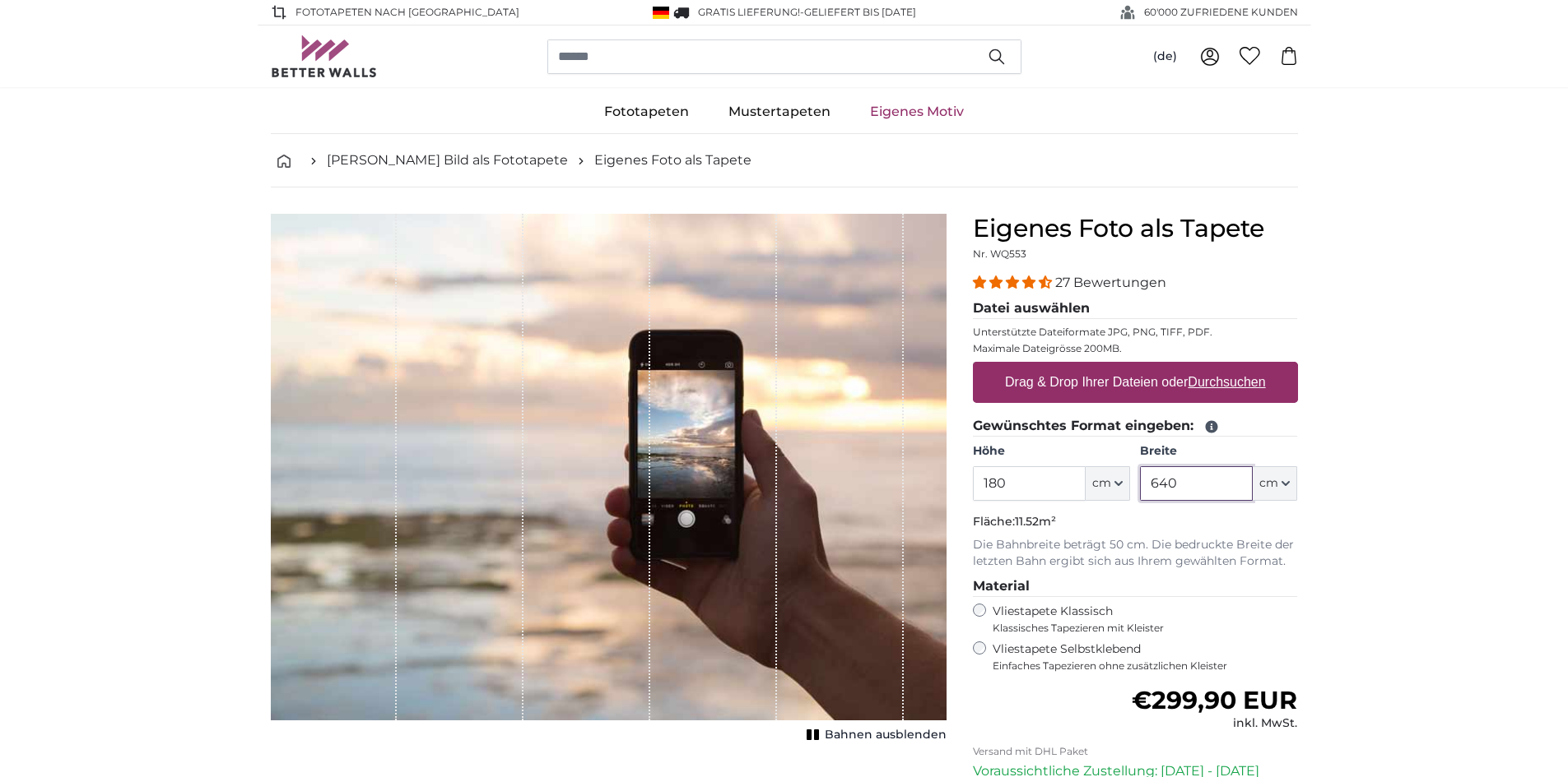
type input "640"
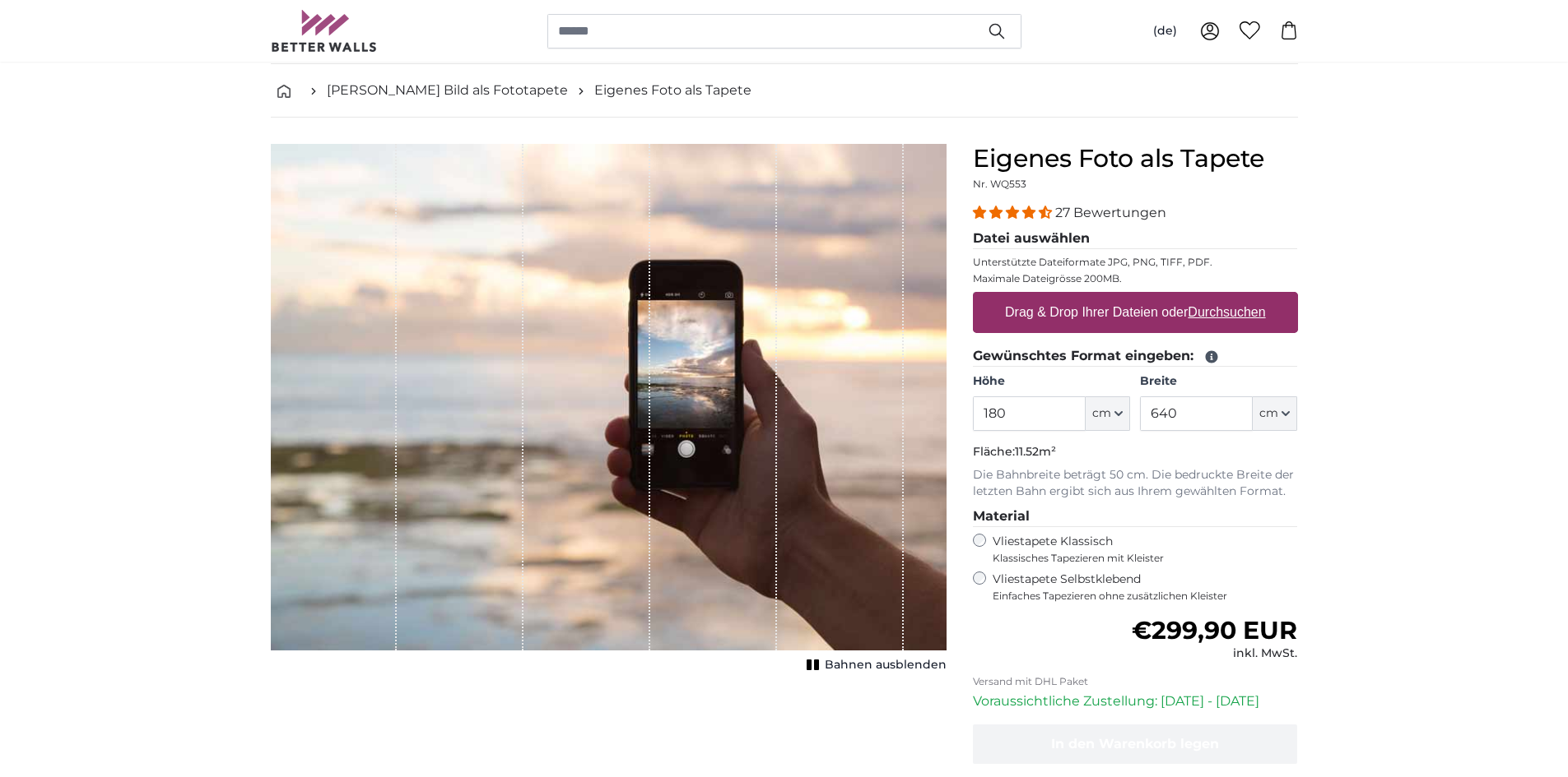
scroll to position [164, 0]
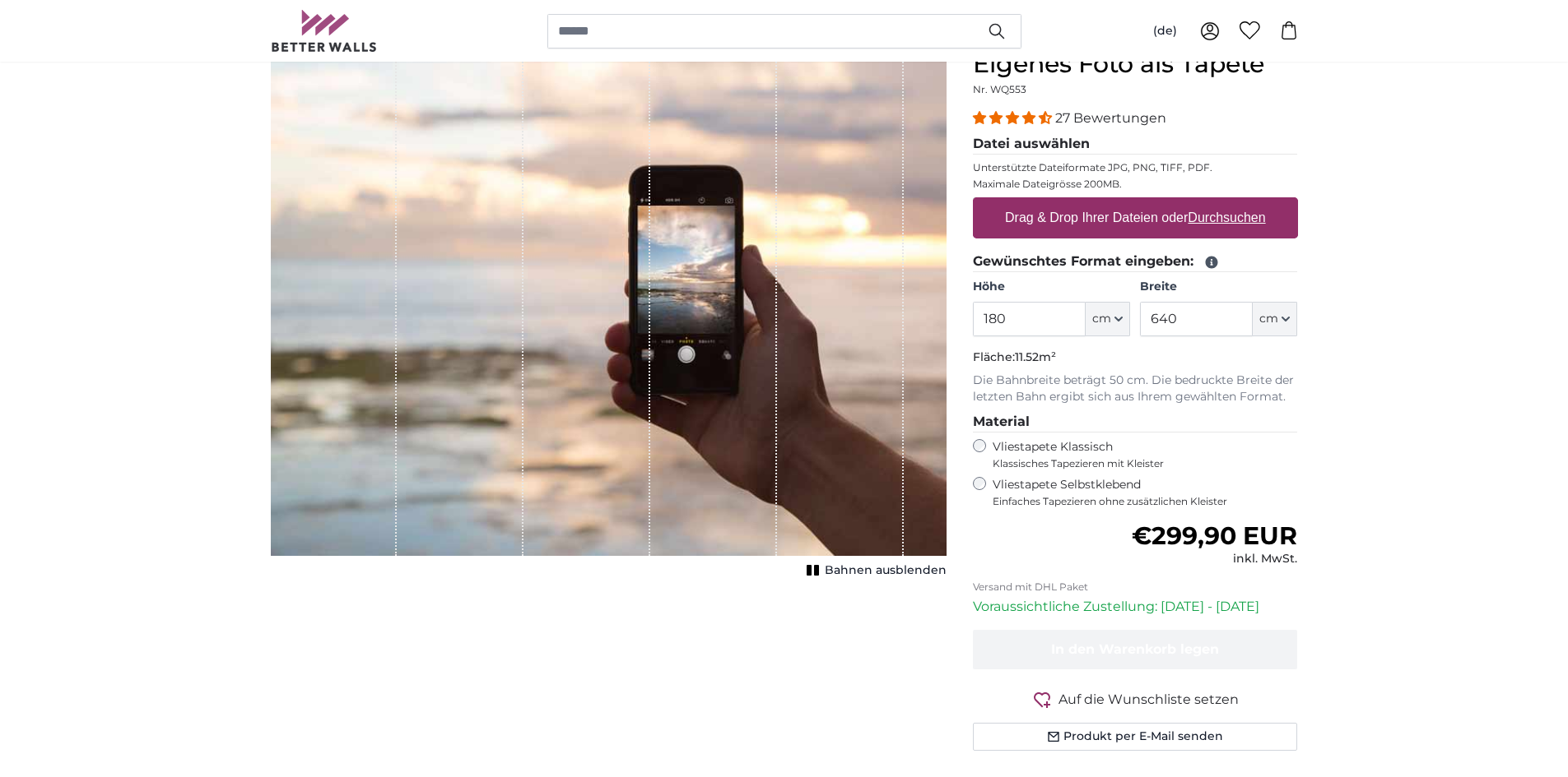
click at [1110, 213] on label "Drag & Drop Ihrer Dateien oder Durchsuchen" at bounding box center [1135, 217] width 274 height 33
click at [1110, 202] on input "Drag & Drop Ihrer Dateien oder Durchsuchen" at bounding box center [1135, 200] width 325 height 5
type input "**********"
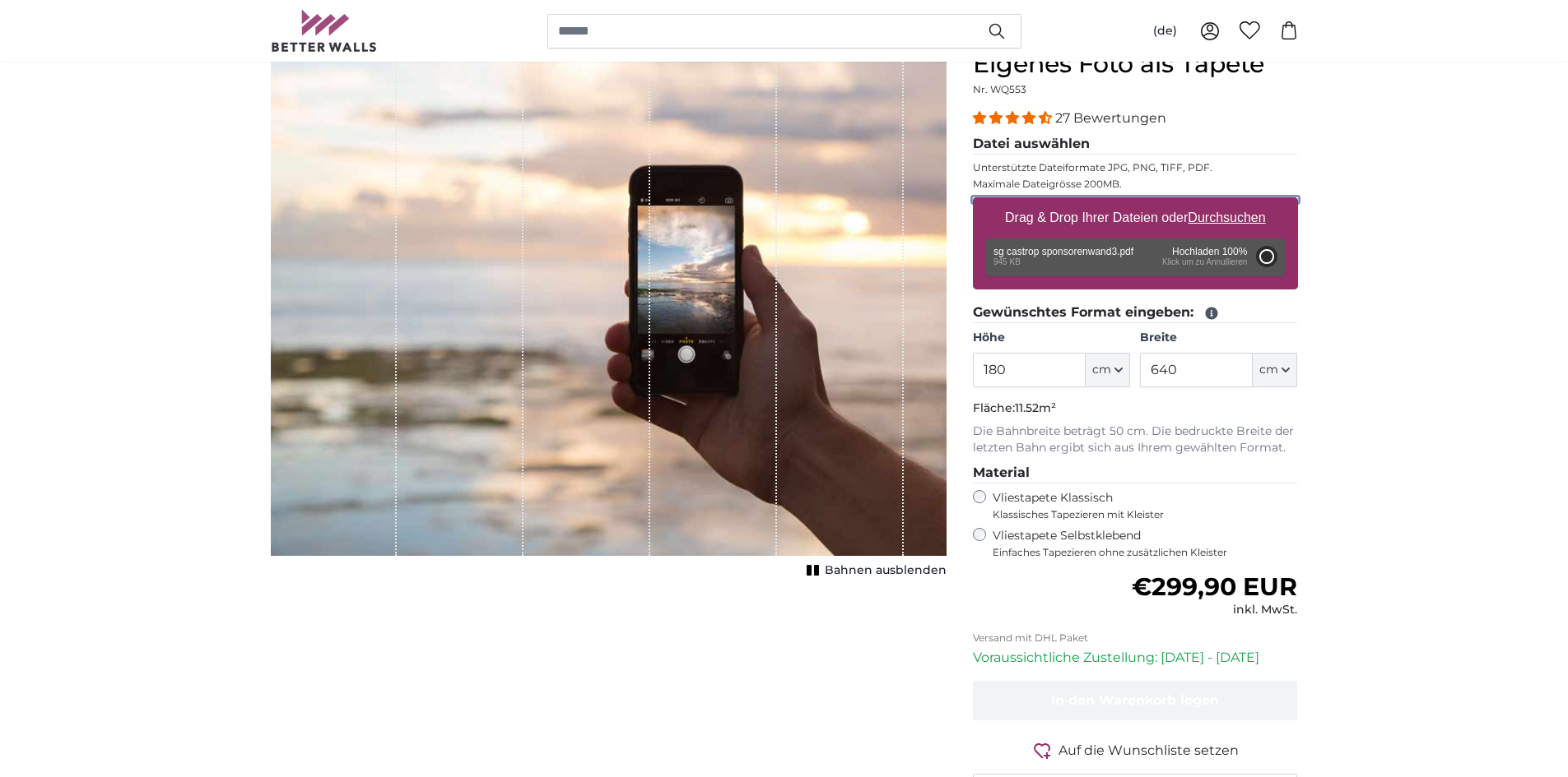
type input "200"
type input "142"
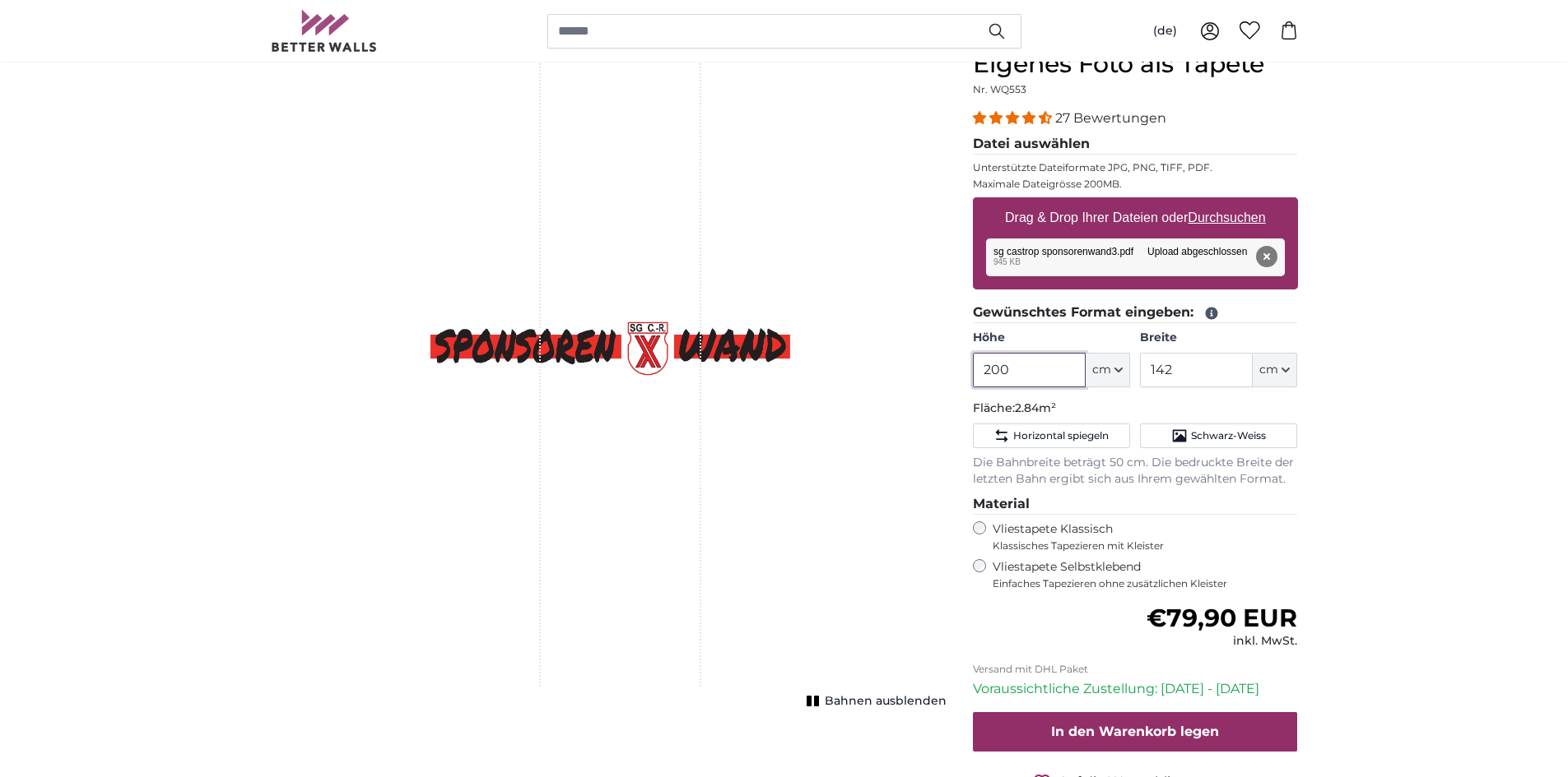
drag, startPoint x: 1024, startPoint y: 369, endPoint x: 834, endPoint y: 349, distance: 191.0
click at [834, 349] on product-detail "Abbrechen Bild zuschneiden Bahnen ausblenden Eigenes Foto als Tapete Nr. WQ553 …" at bounding box center [784, 447] width 1054 height 850
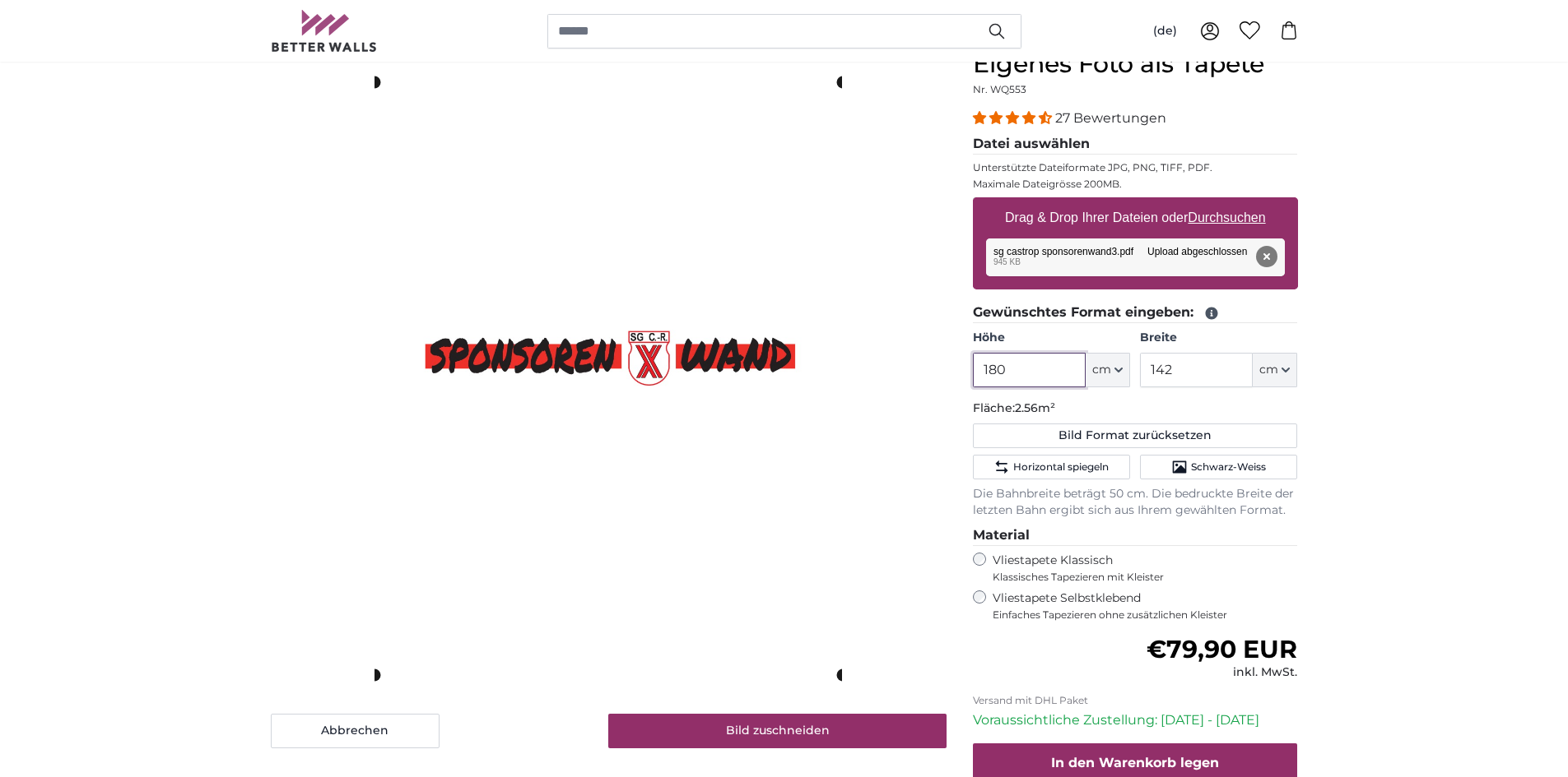
type input "180"
drag, startPoint x: 1204, startPoint y: 370, endPoint x: 996, endPoint y: 370, distance: 208.0
click at [996, 370] on div "Höhe 180 ft cm Centimeter (cm) Inches (inch) Feet (ft. in.) Breite 142 ft cm Ce…" at bounding box center [1135, 359] width 325 height 58
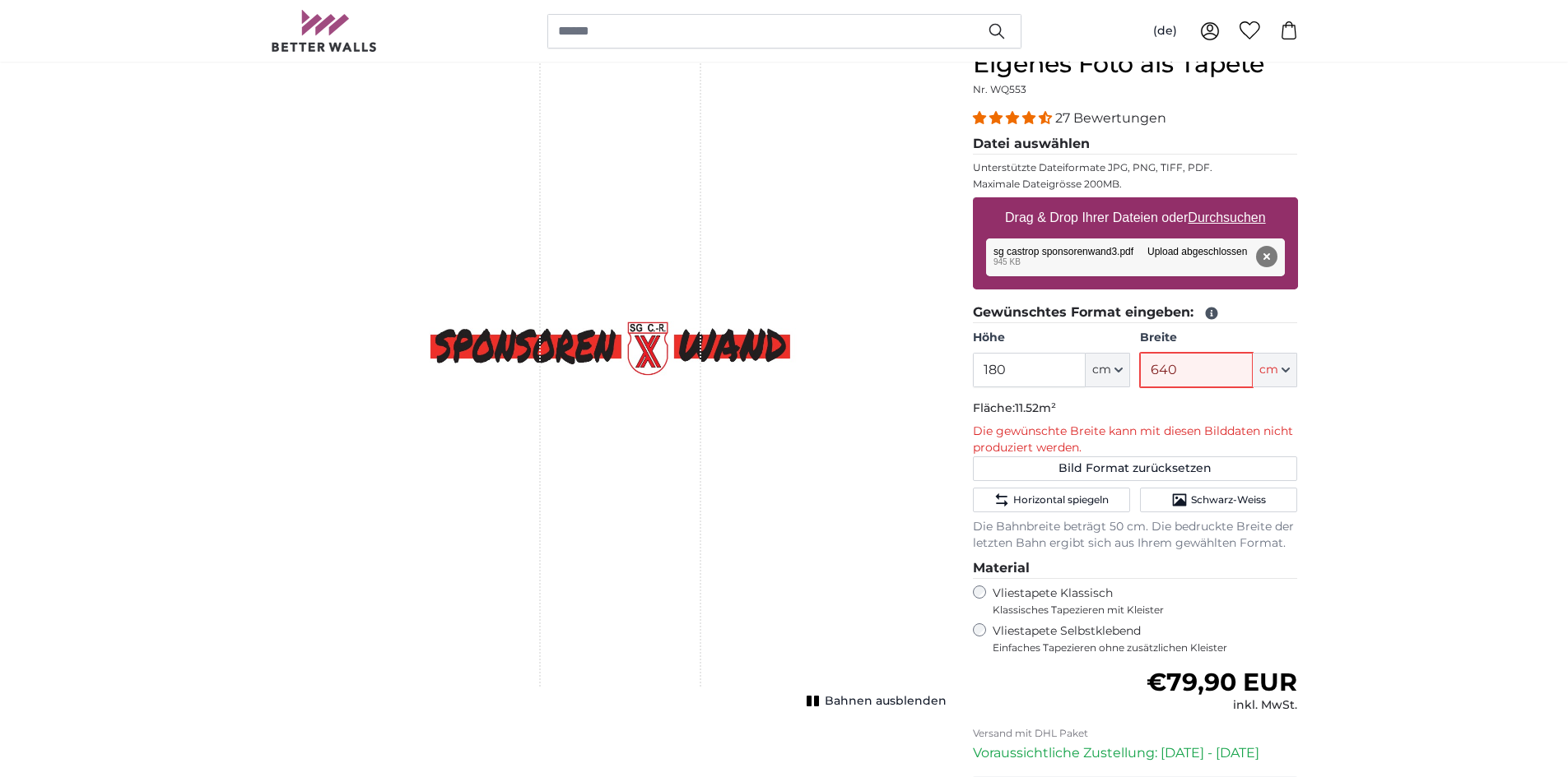
type input "64"
type input "640"
click at [1235, 407] on p "Fläche: 11.52m²" at bounding box center [1135, 409] width 325 height 17
click at [1204, 312] on icon at bounding box center [1211, 313] width 15 height 15
click at [1212, 315] on icon at bounding box center [1211, 314] width 12 height 12
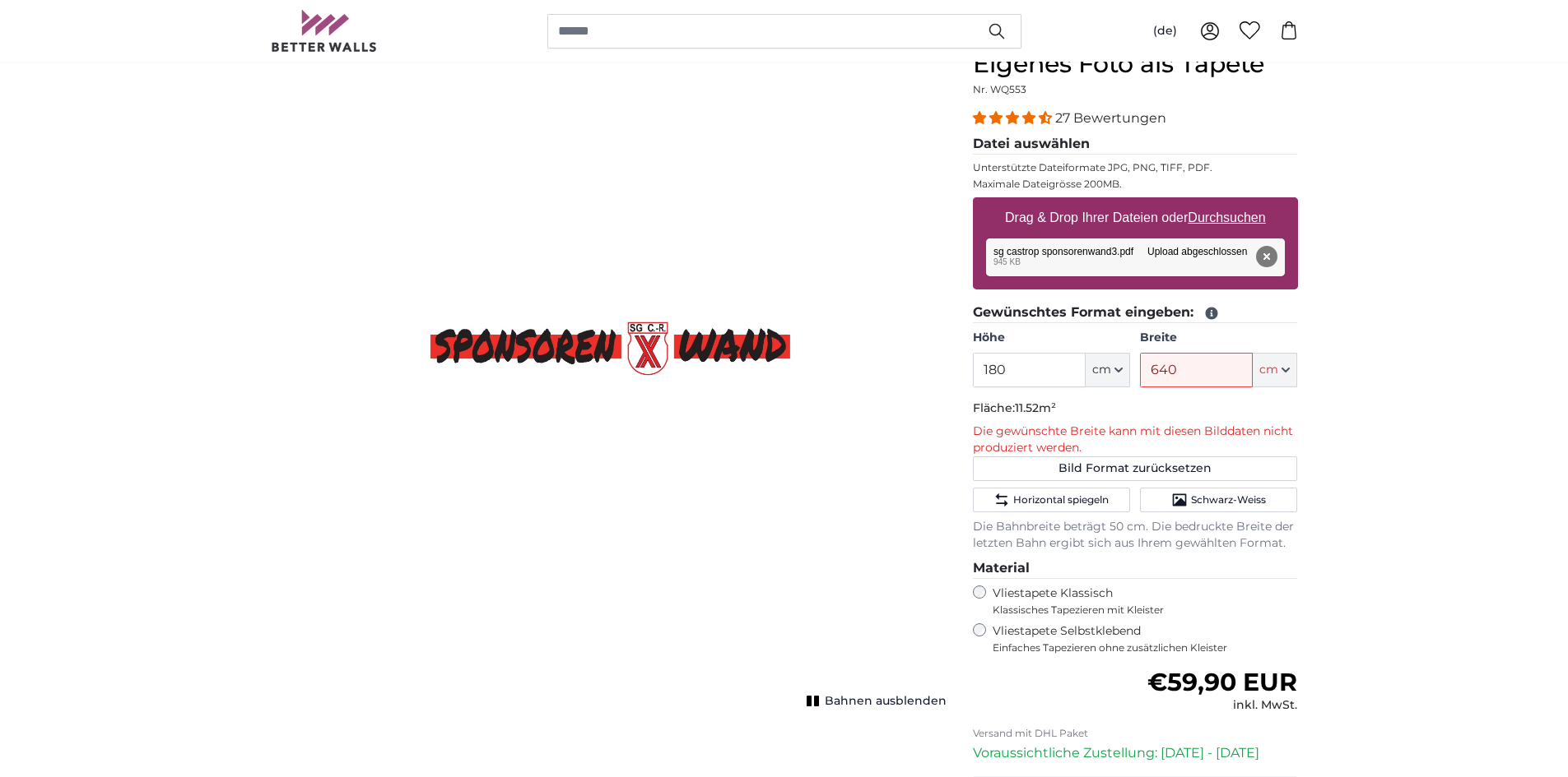
click at [1207, 315] on icon at bounding box center [1211, 314] width 12 height 12
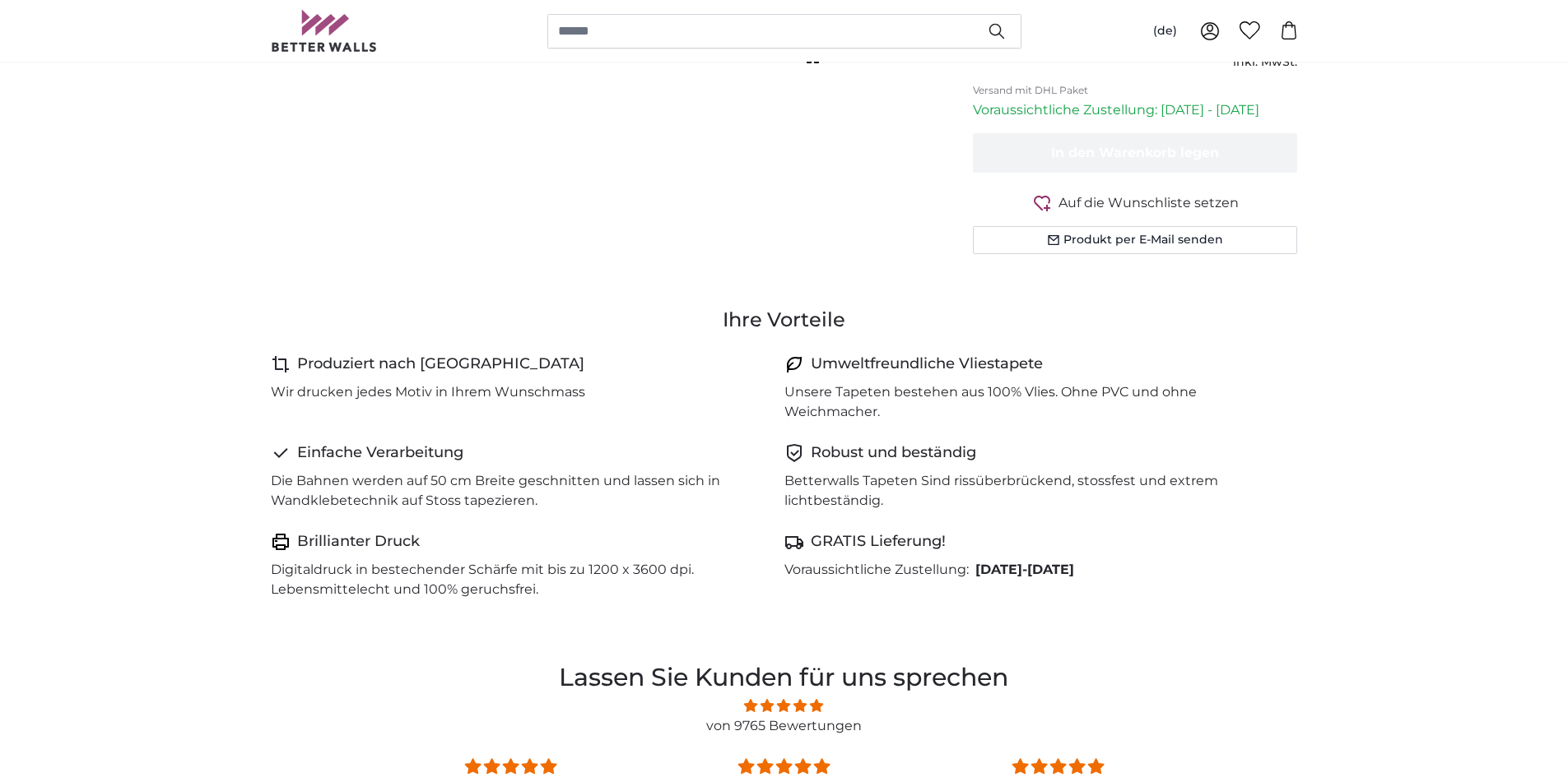
scroll to position [823, 0]
